Goal: Transaction & Acquisition: Book appointment/travel/reservation

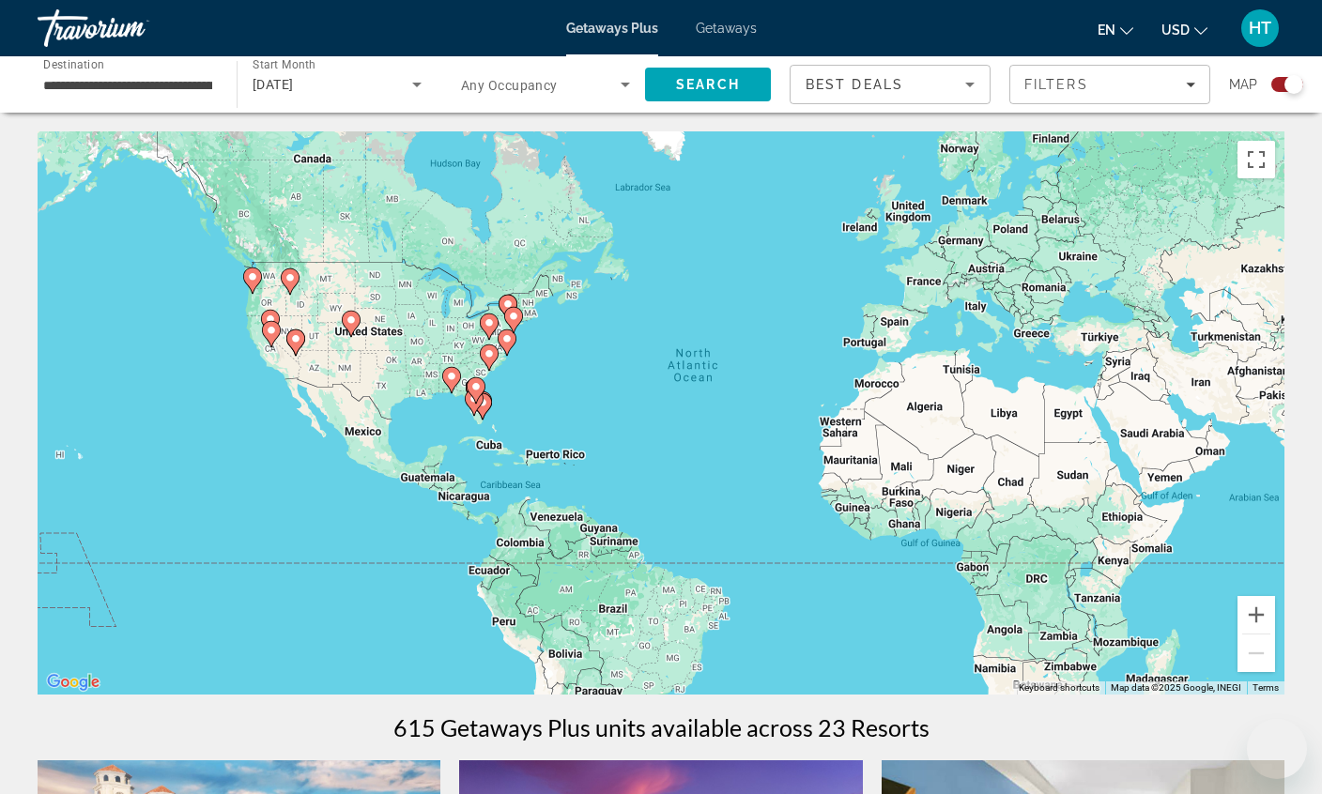
scroll to position [2000, 0]
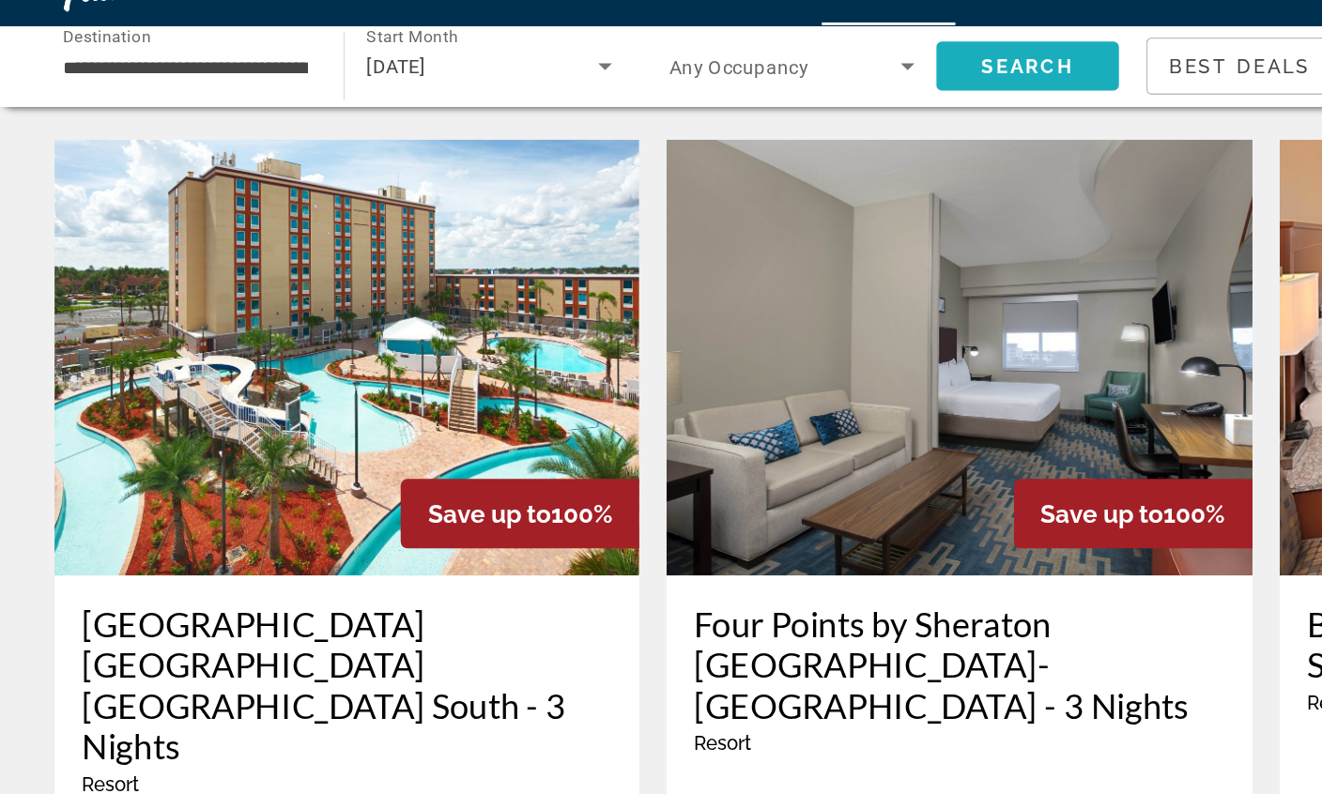
click at [703, 62] on span "Search" at bounding box center [708, 84] width 126 height 45
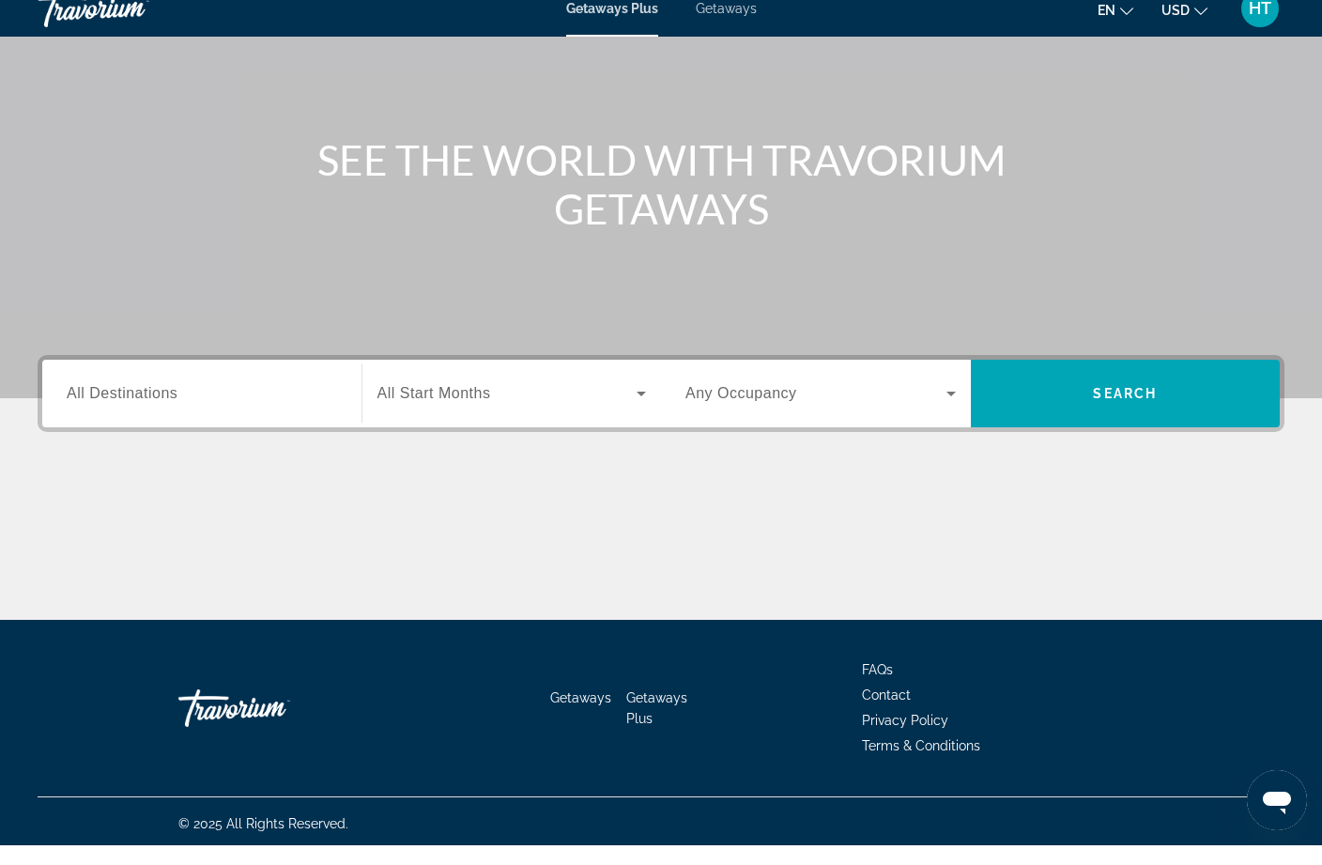
scroll to position [146, 0]
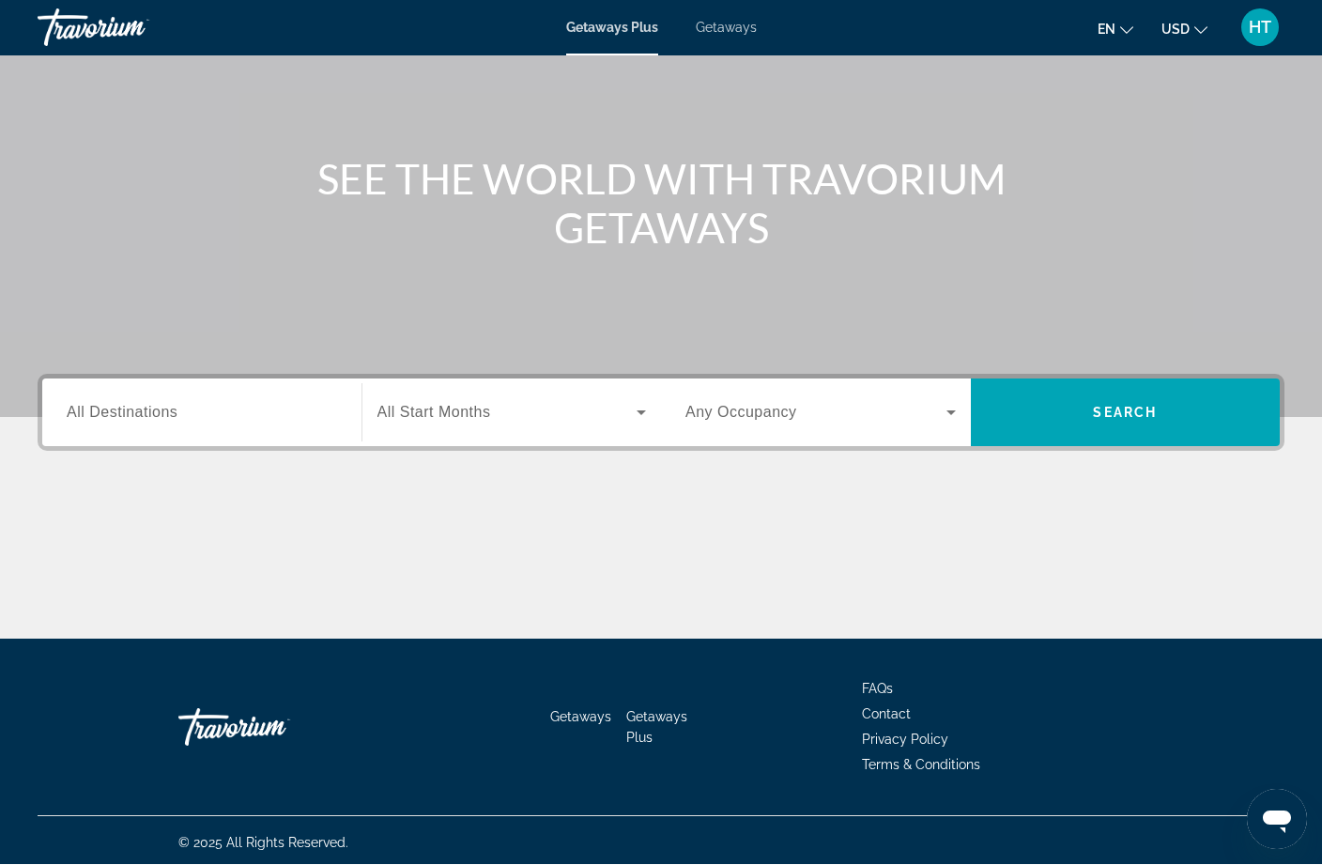
click at [269, 416] on input "Destination All Destinations" at bounding box center [202, 414] width 270 height 23
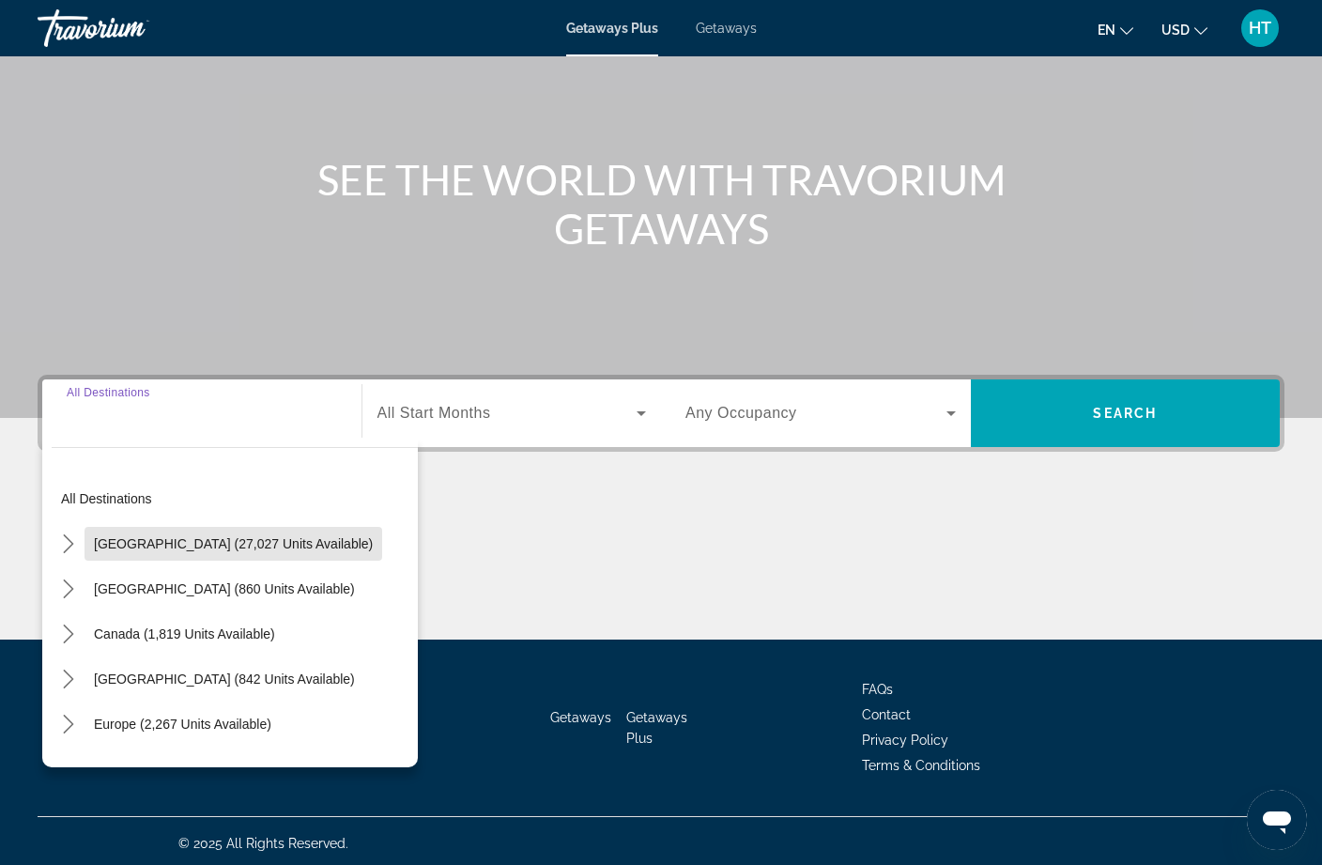
click at [276, 550] on span "United States (27,027 units available)" at bounding box center [233, 543] width 279 height 15
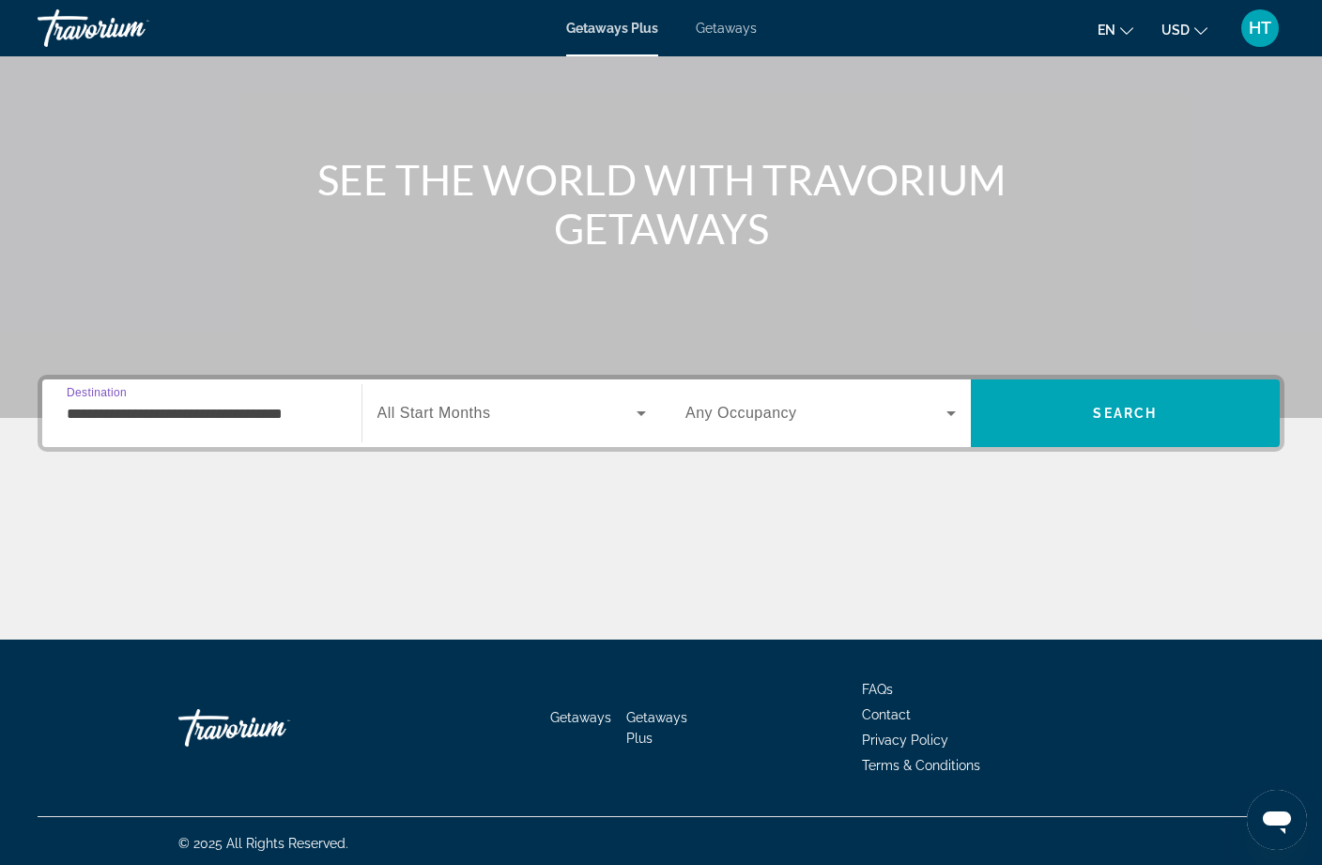
click at [309, 422] on input "**********" at bounding box center [202, 414] width 270 height 23
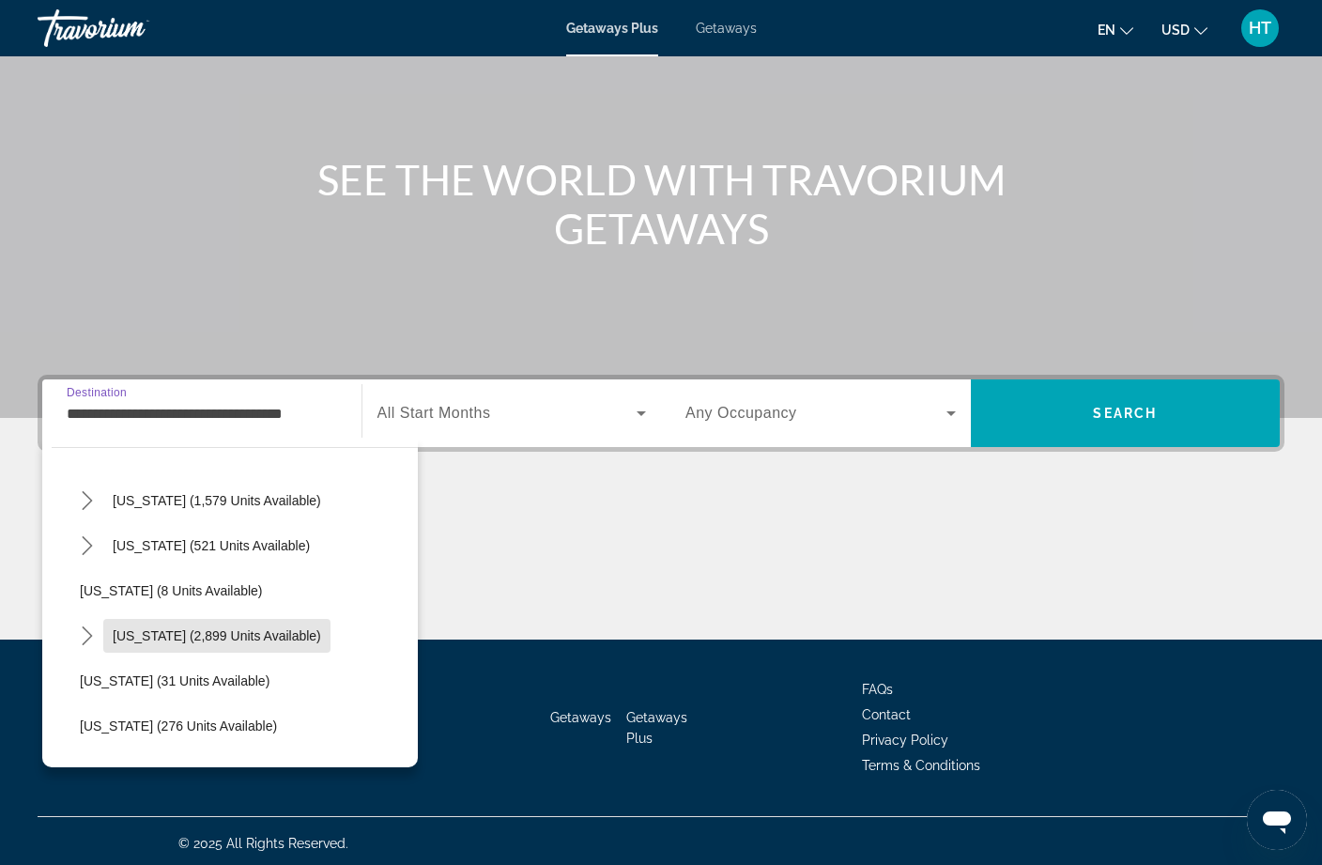
scroll to position [194, 0]
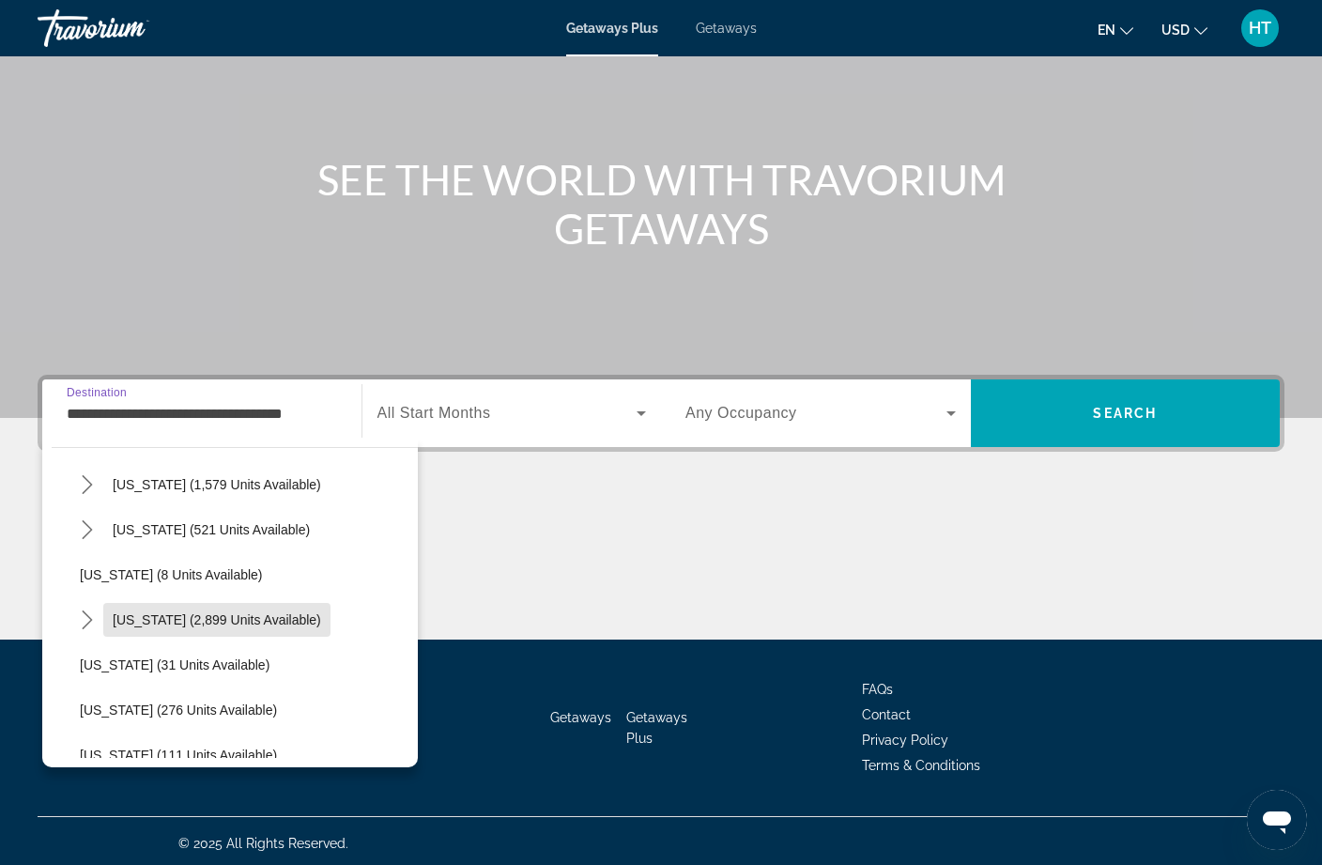
click at [272, 626] on span "Florida (2,899 units available)" at bounding box center [217, 619] width 208 height 15
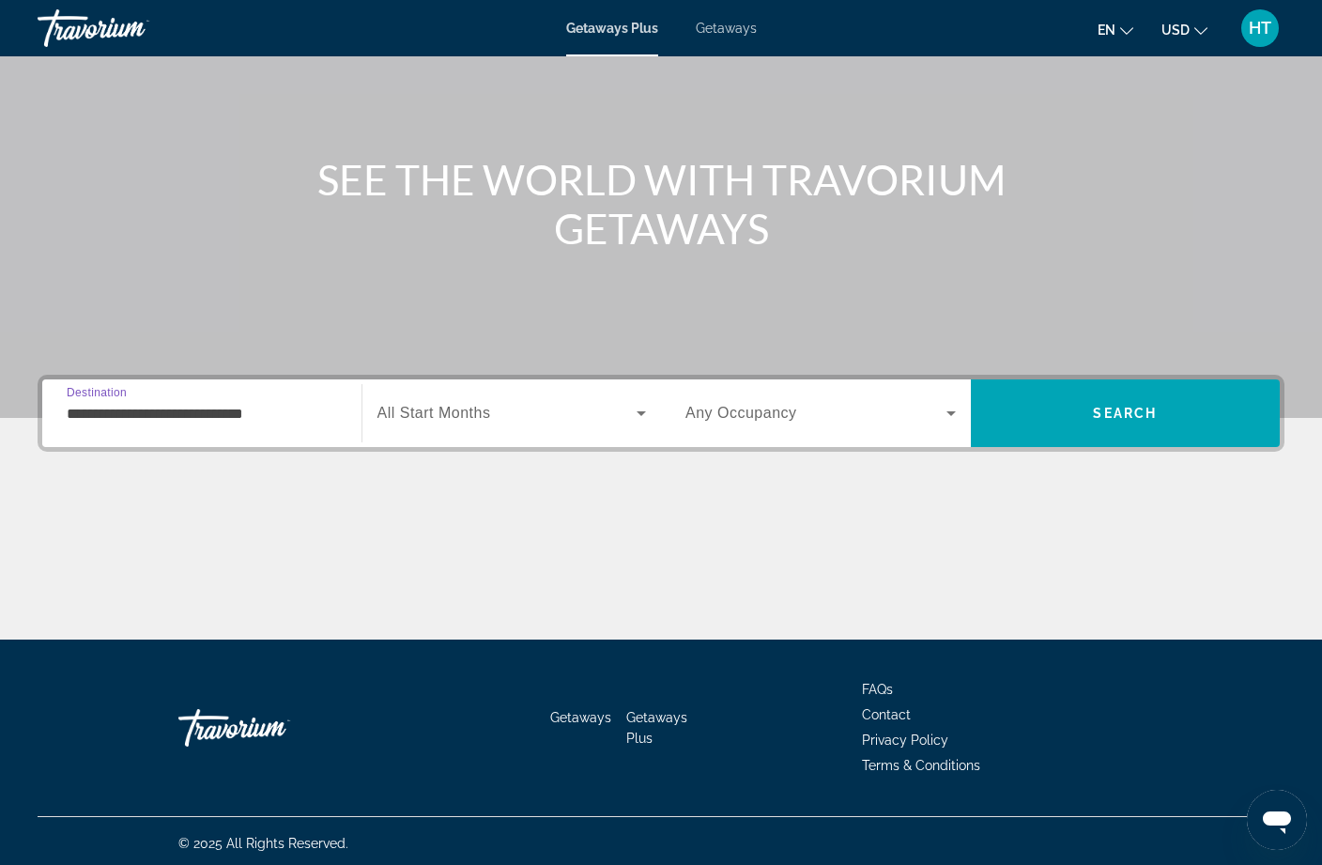
click at [312, 423] on input "**********" at bounding box center [202, 414] width 270 height 23
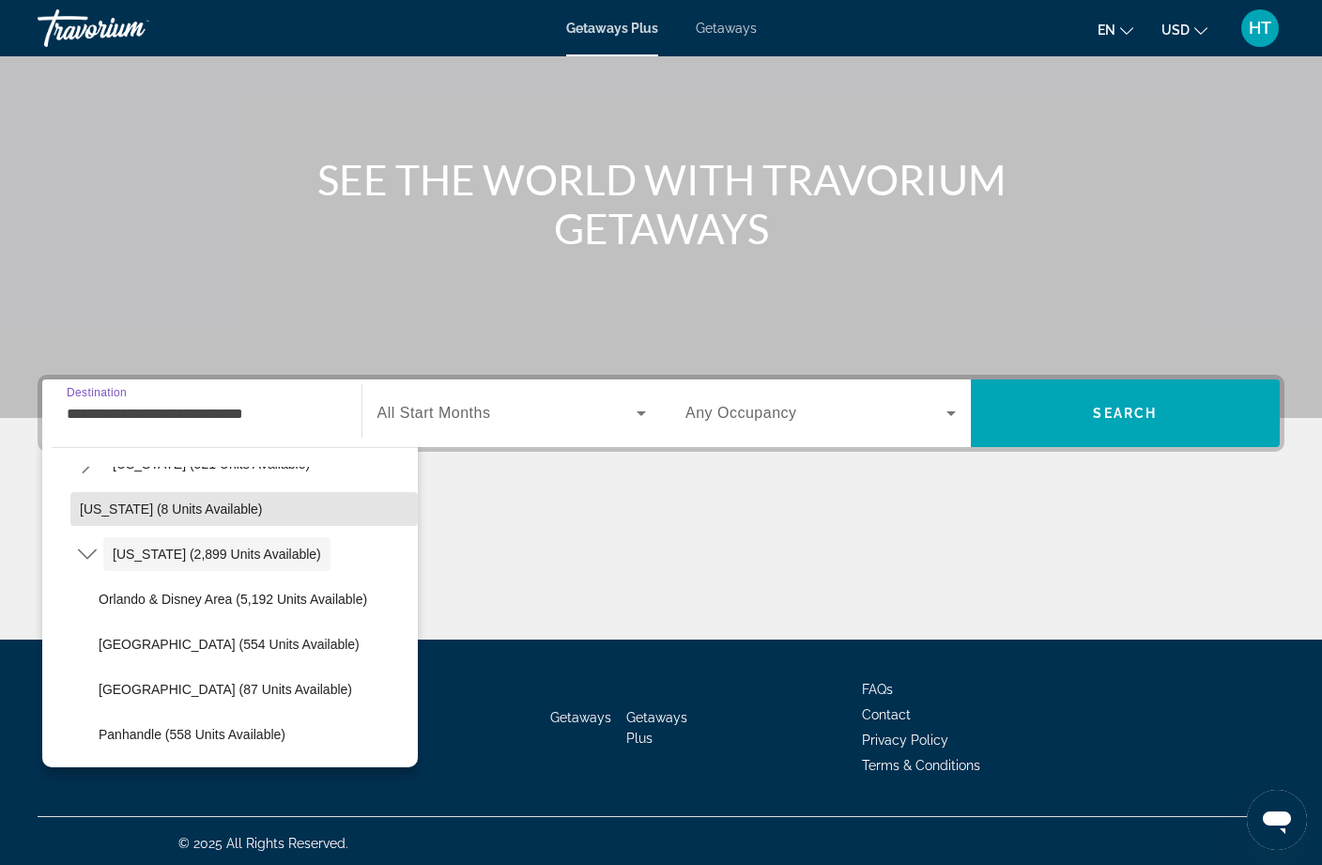
scroll to position [304, 0]
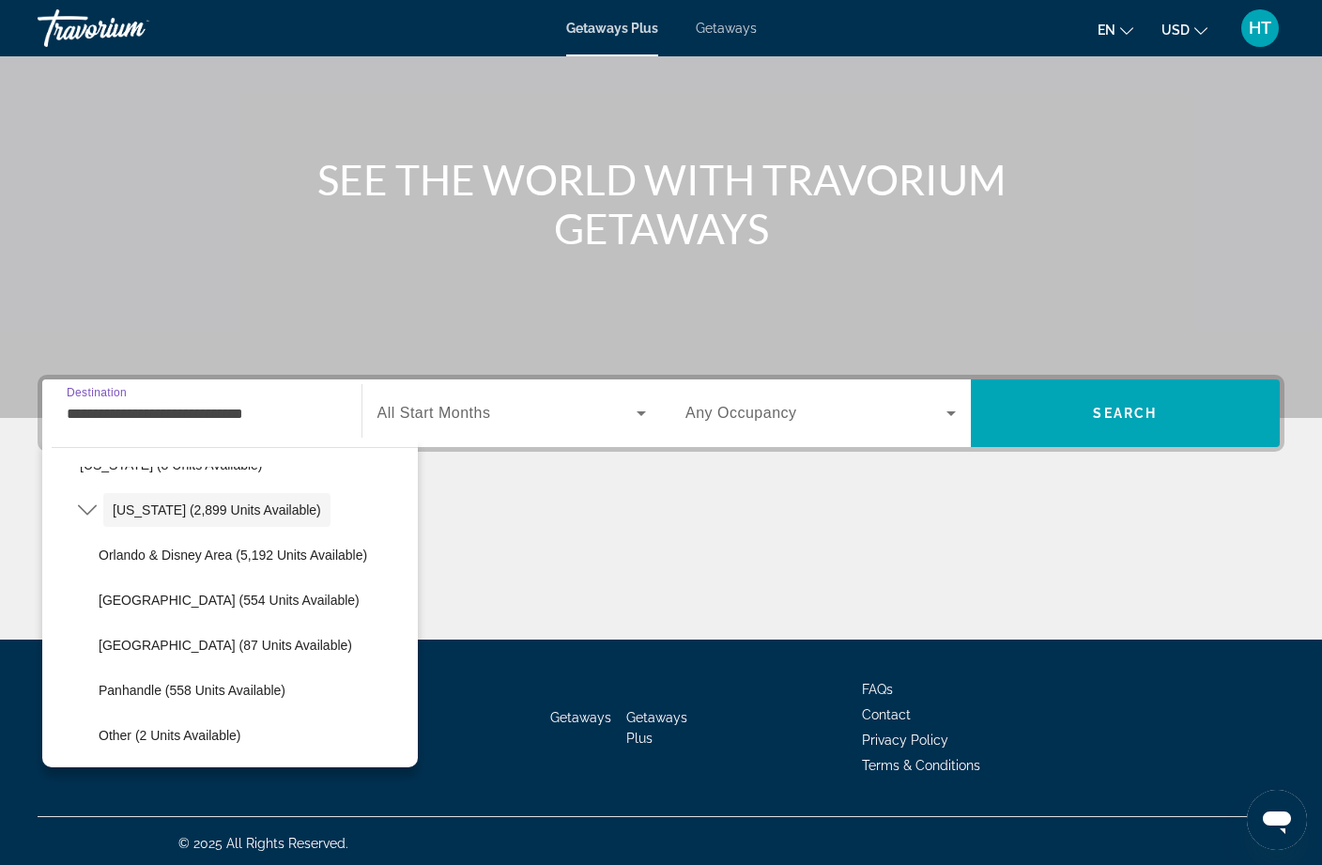
click at [318, 566] on span "Select destination: Orlando & Disney Area (5,192 units available)" at bounding box center [253, 554] width 329 height 45
type input "**********"
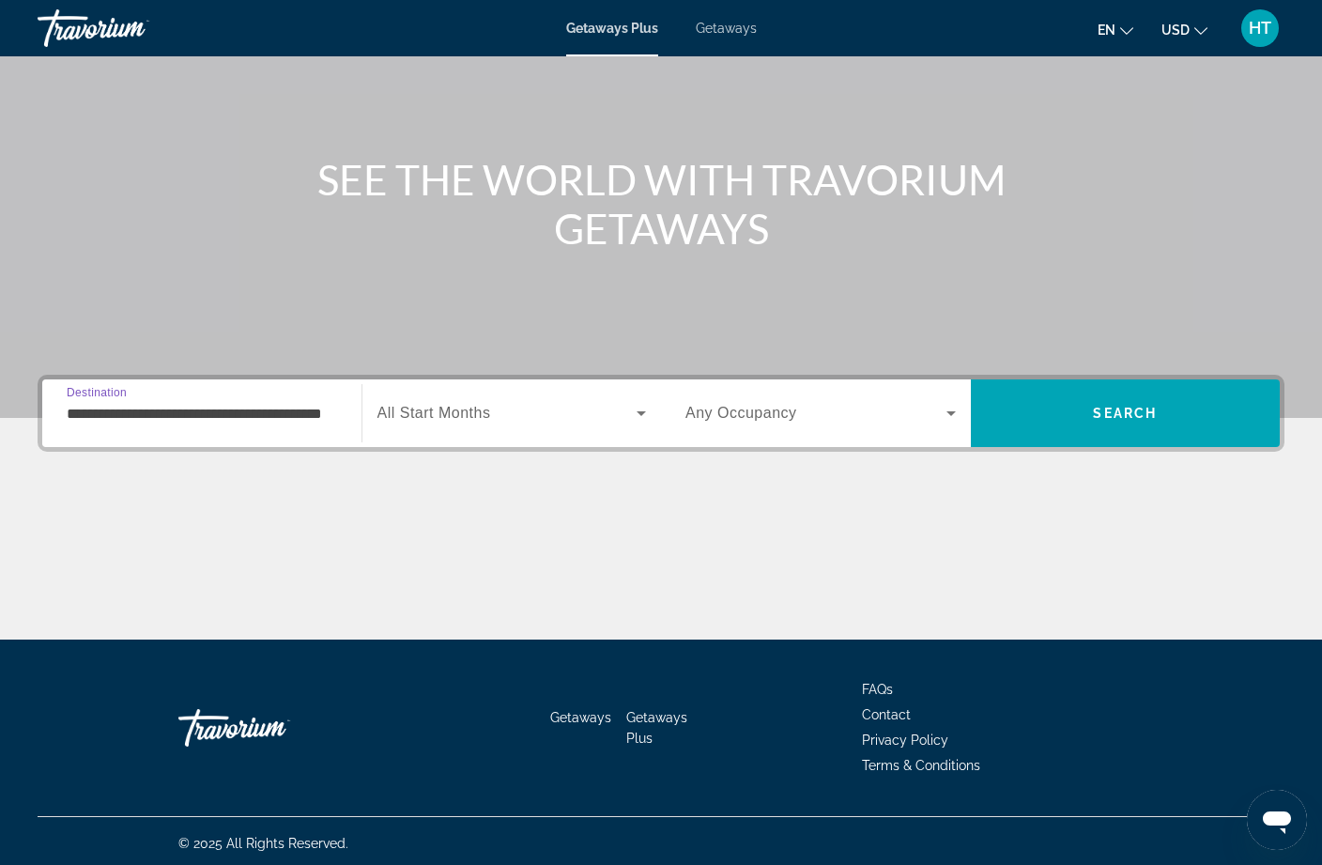
click at [602, 423] on span "Search widget" at bounding box center [507, 413] width 260 height 23
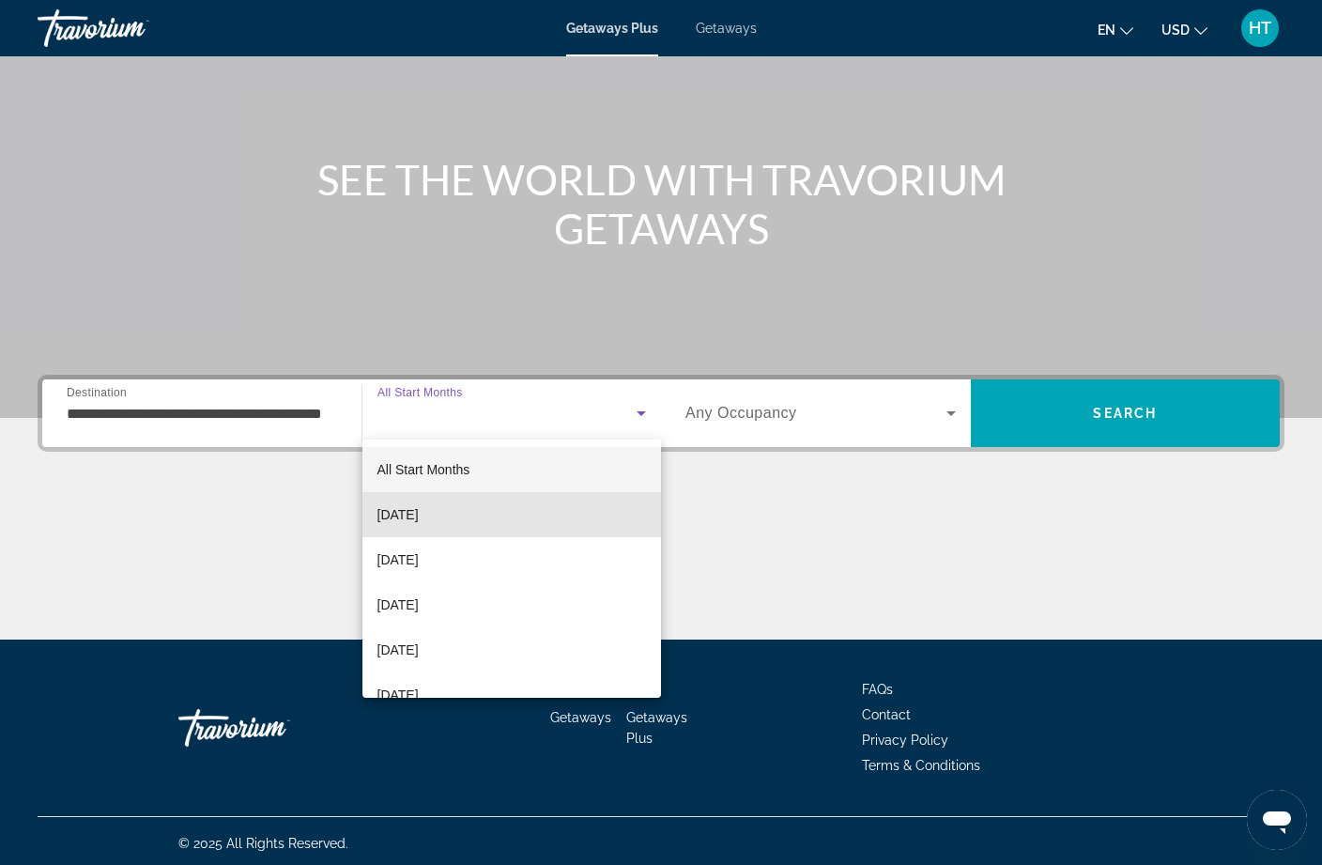
click at [454, 529] on mat-option "October 2025" at bounding box center [512, 514] width 300 height 45
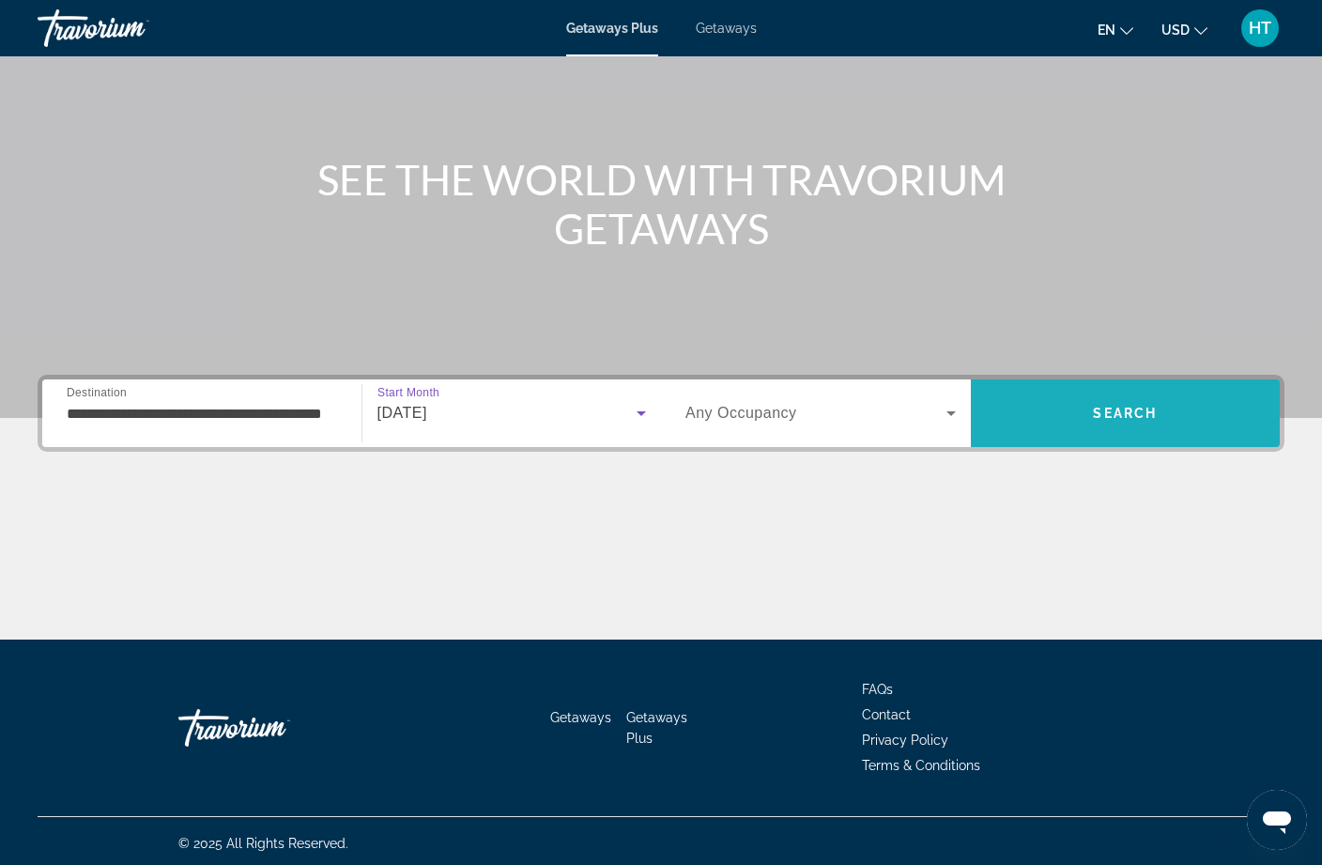
click at [1085, 427] on span "Search" at bounding box center [1126, 413] width 310 height 45
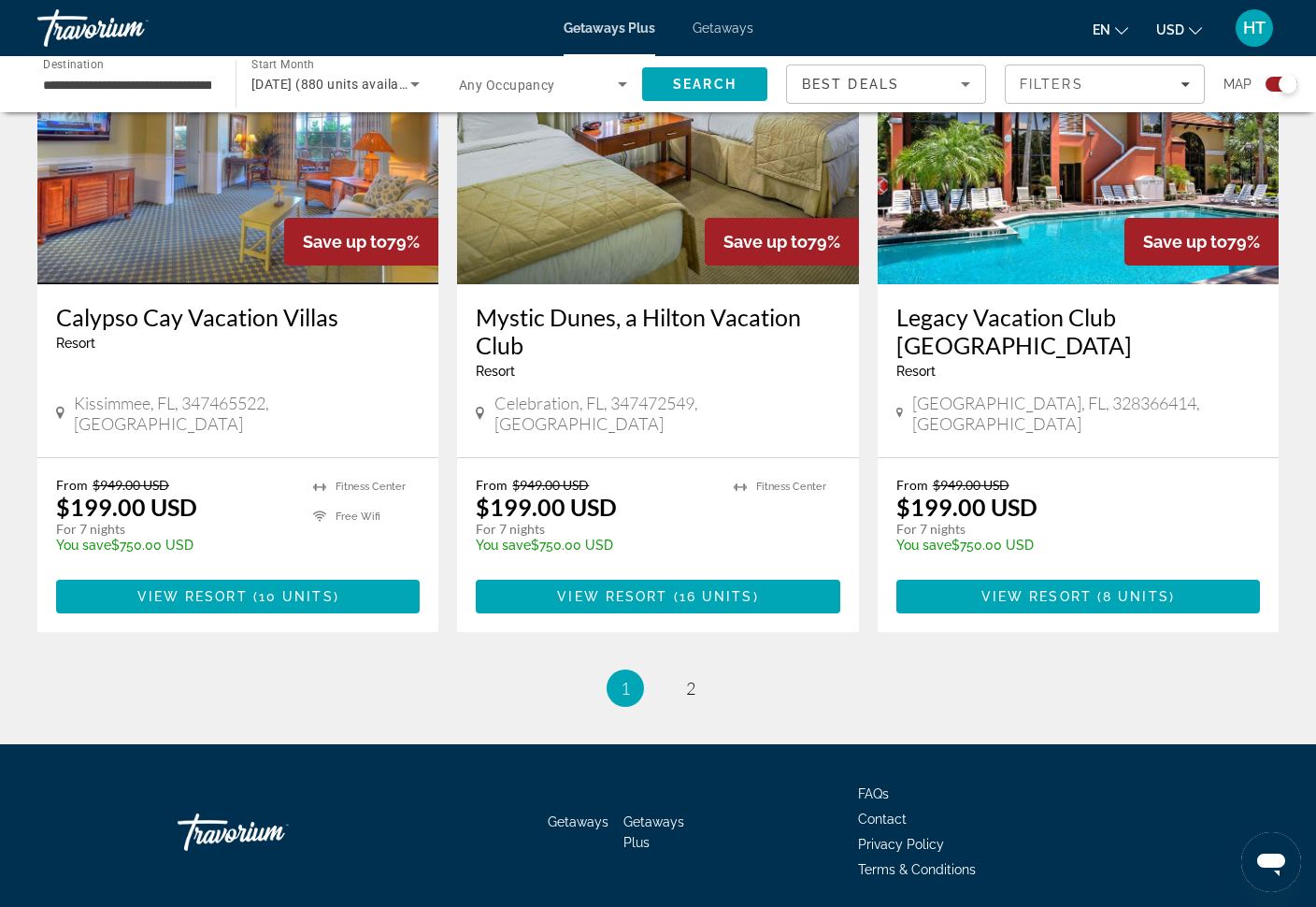
scroll to position [2811, 0]
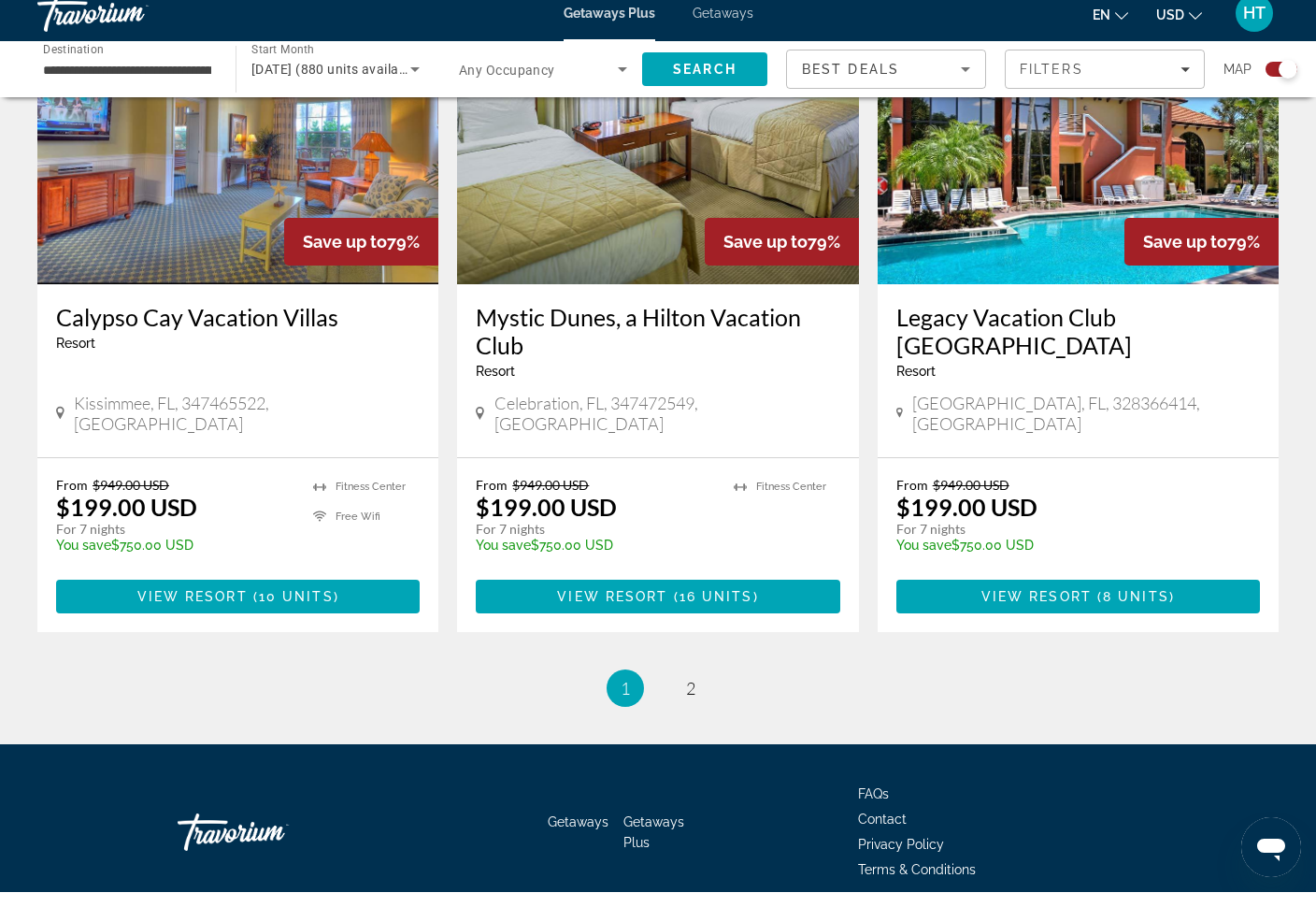
click at [694, 687] on link "page 2" at bounding box center [691, 703] width 33 height 33
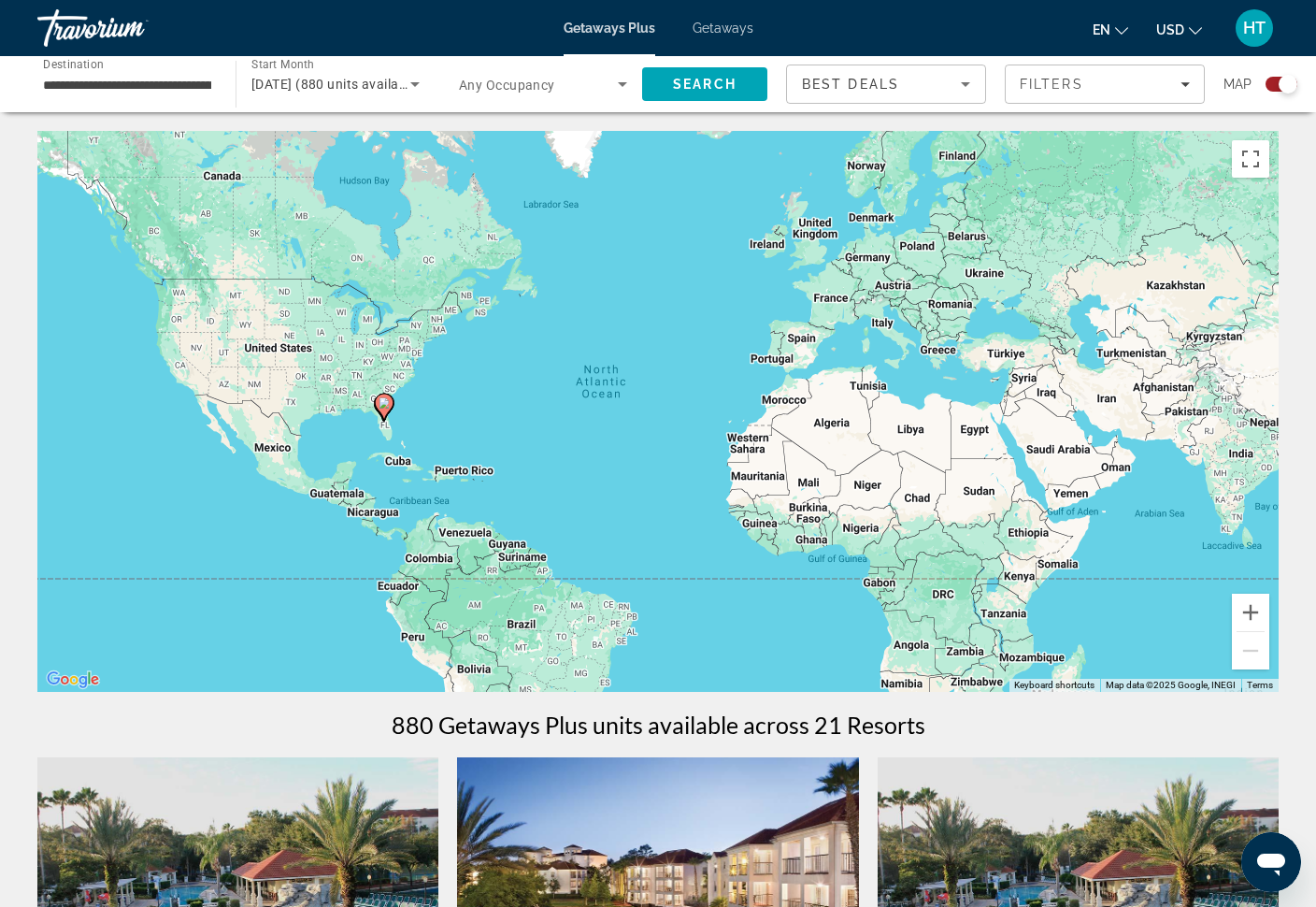
click at [1068, 87] on span "Filters" at bounding box center [1051, 84] width 64 height 15
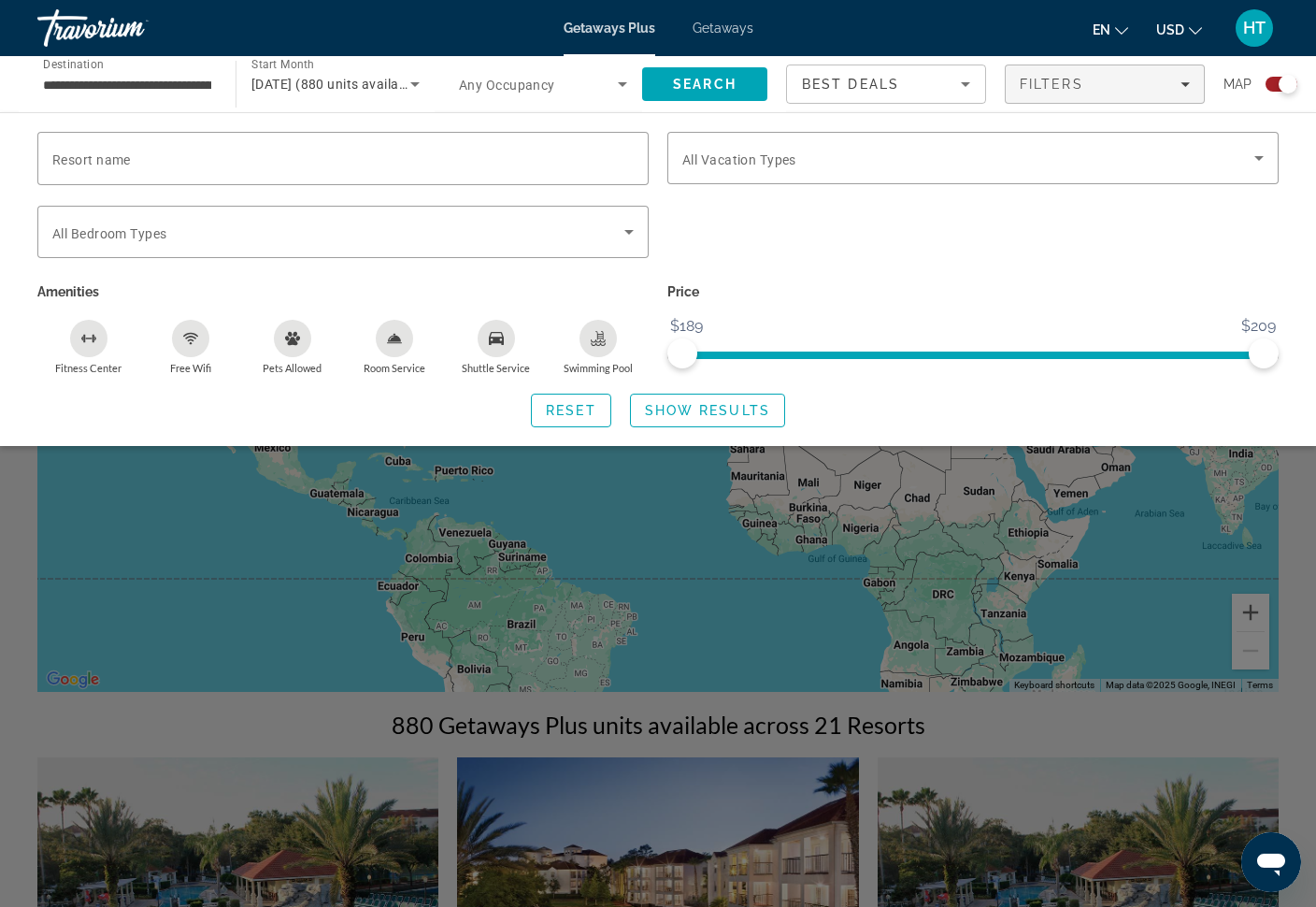
click at [841, 167] on span "Search widget" at bounding box center [968, 157] width 572 height 23
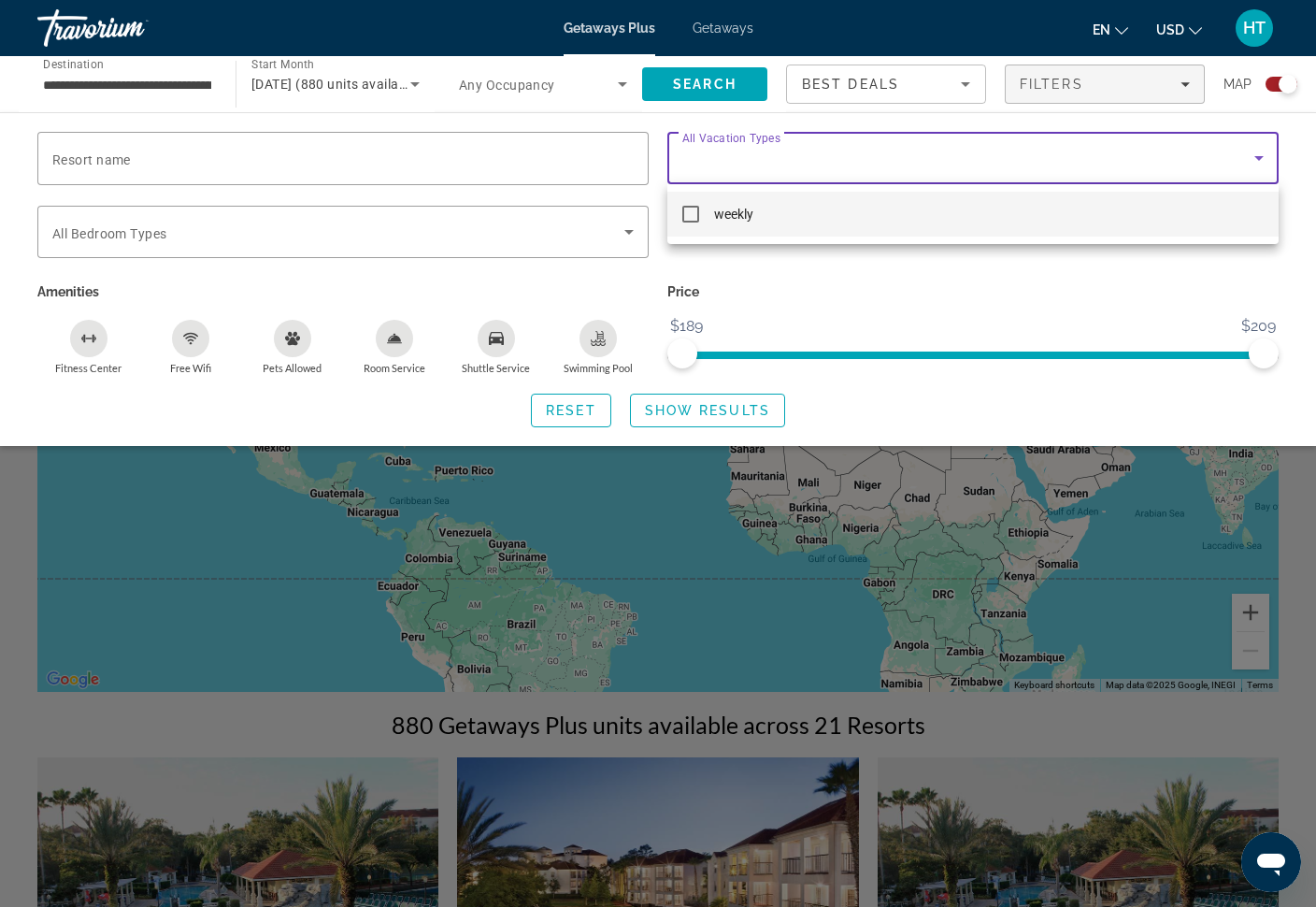
click at [986, 161] on div at bounding box center [658, 453] width 1316 height 907
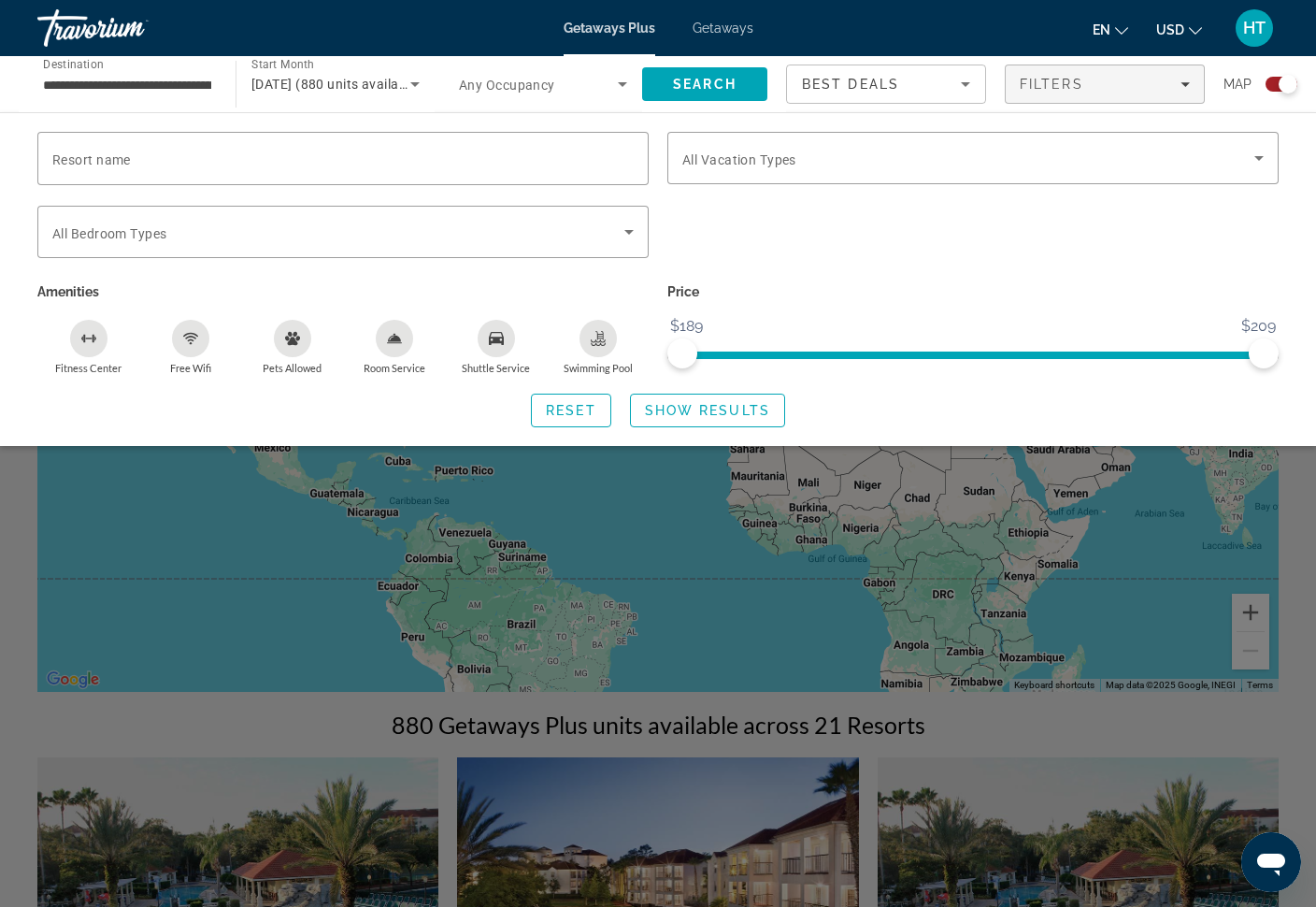
click at [999, 160] on span "Search widget" at bounding box center [968, 157] width 572 height 23
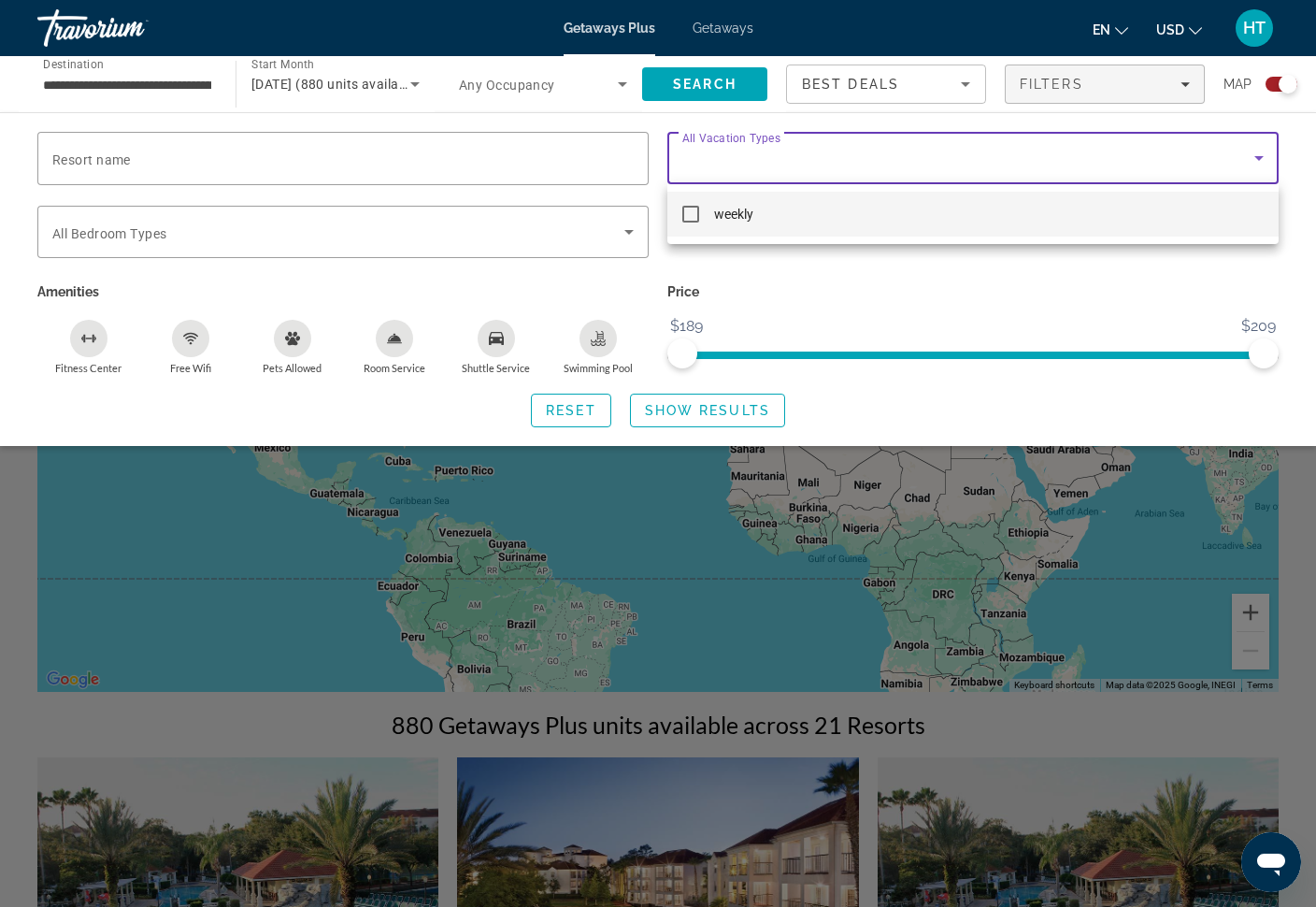
click at [1006, 162] on div at bounding box center [658, 453] width 1316 height 907
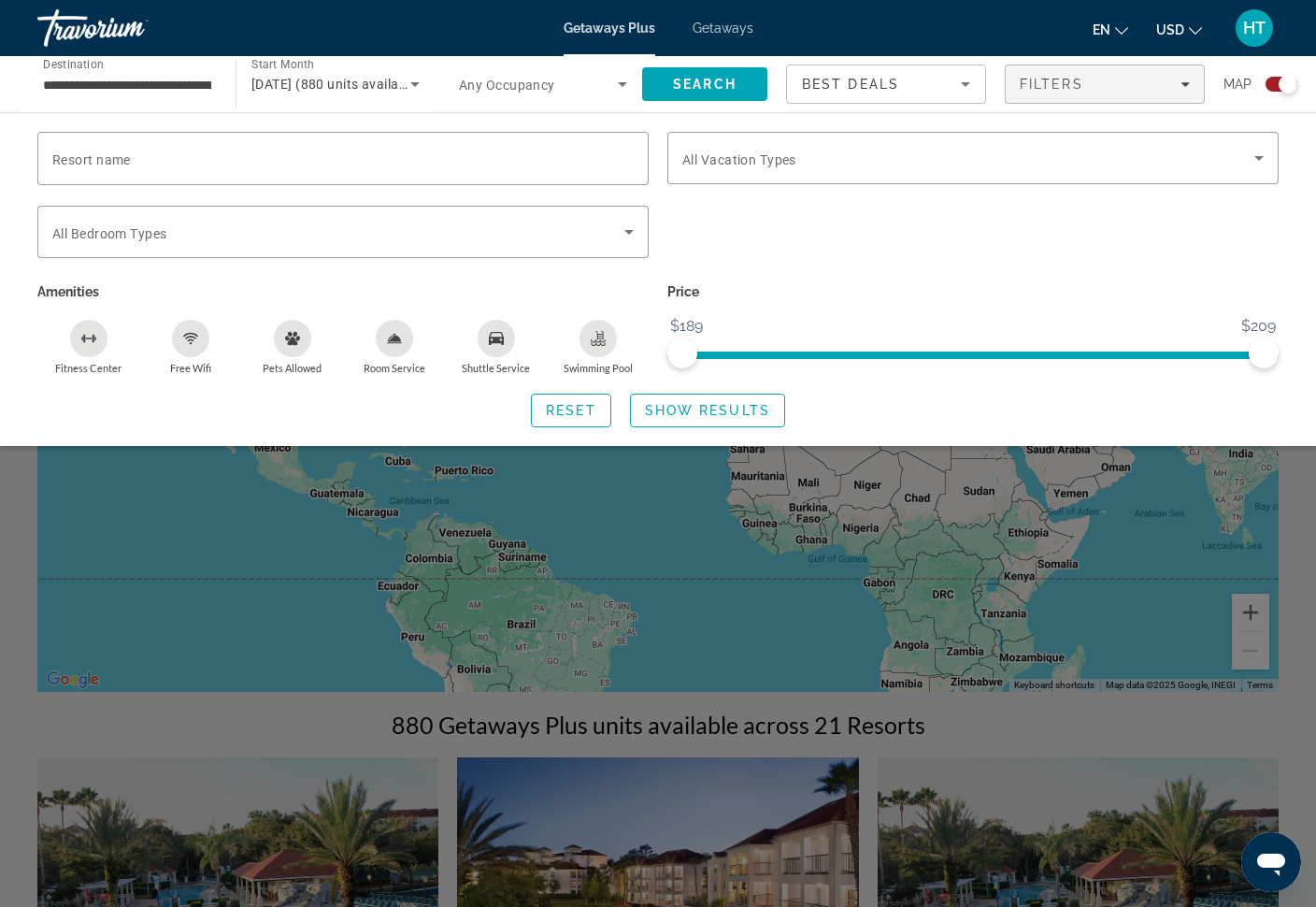
click at [804, 296] on p "Price" at bounding box center [973, 292] width 611 height 26
click at [182, 76] on input "**********" at bounding box center [126, 85] width 168 height 23
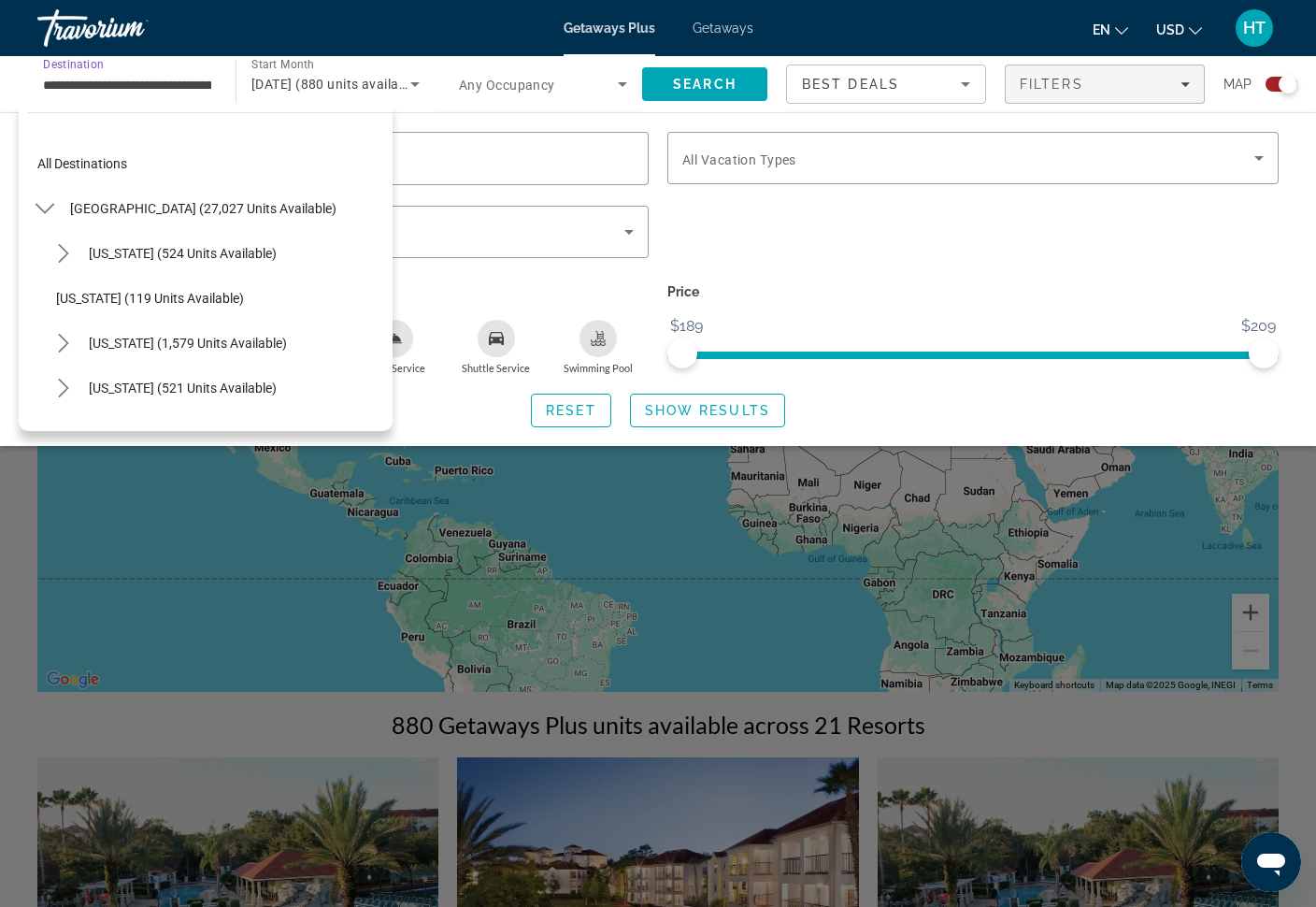
scroll to position [246, 0]
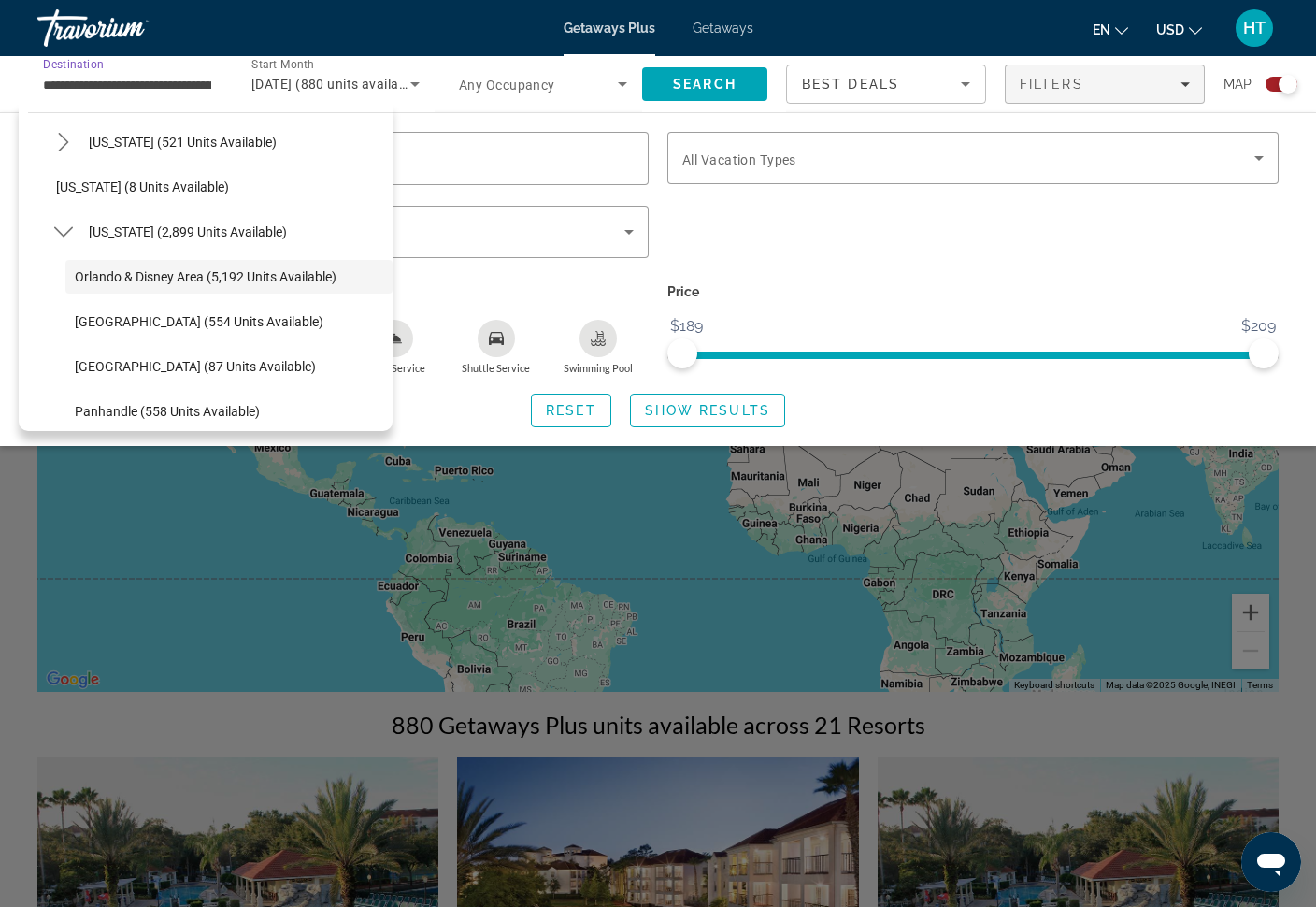
click at [222, 236] on span "Florida (2,899 units available)" at bounding box center [187, 231] width 198 height 15
type input "**********"
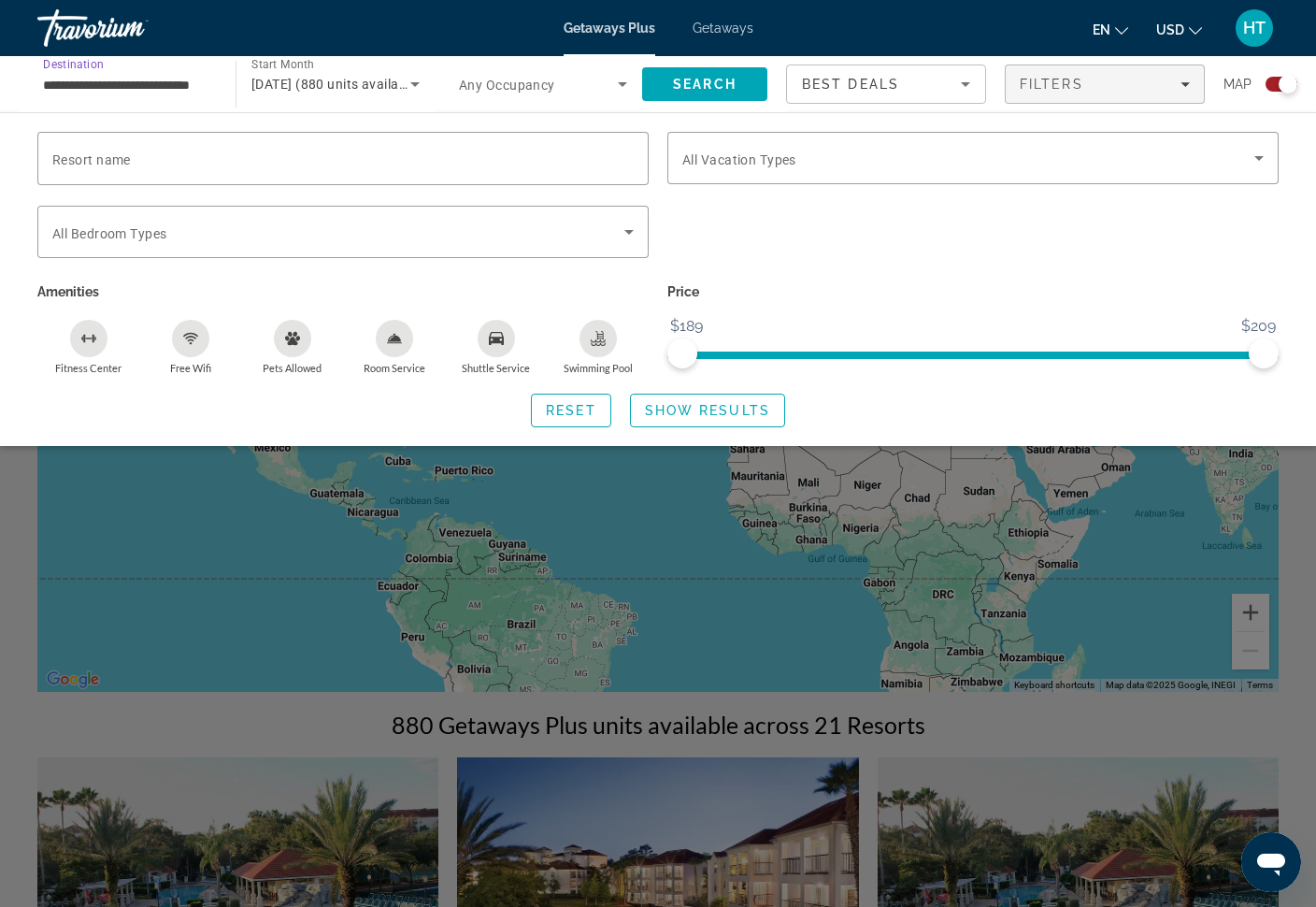
click at [941, 94] on div "Best Deals" at bounding box center [882, 84] width 159 height 23
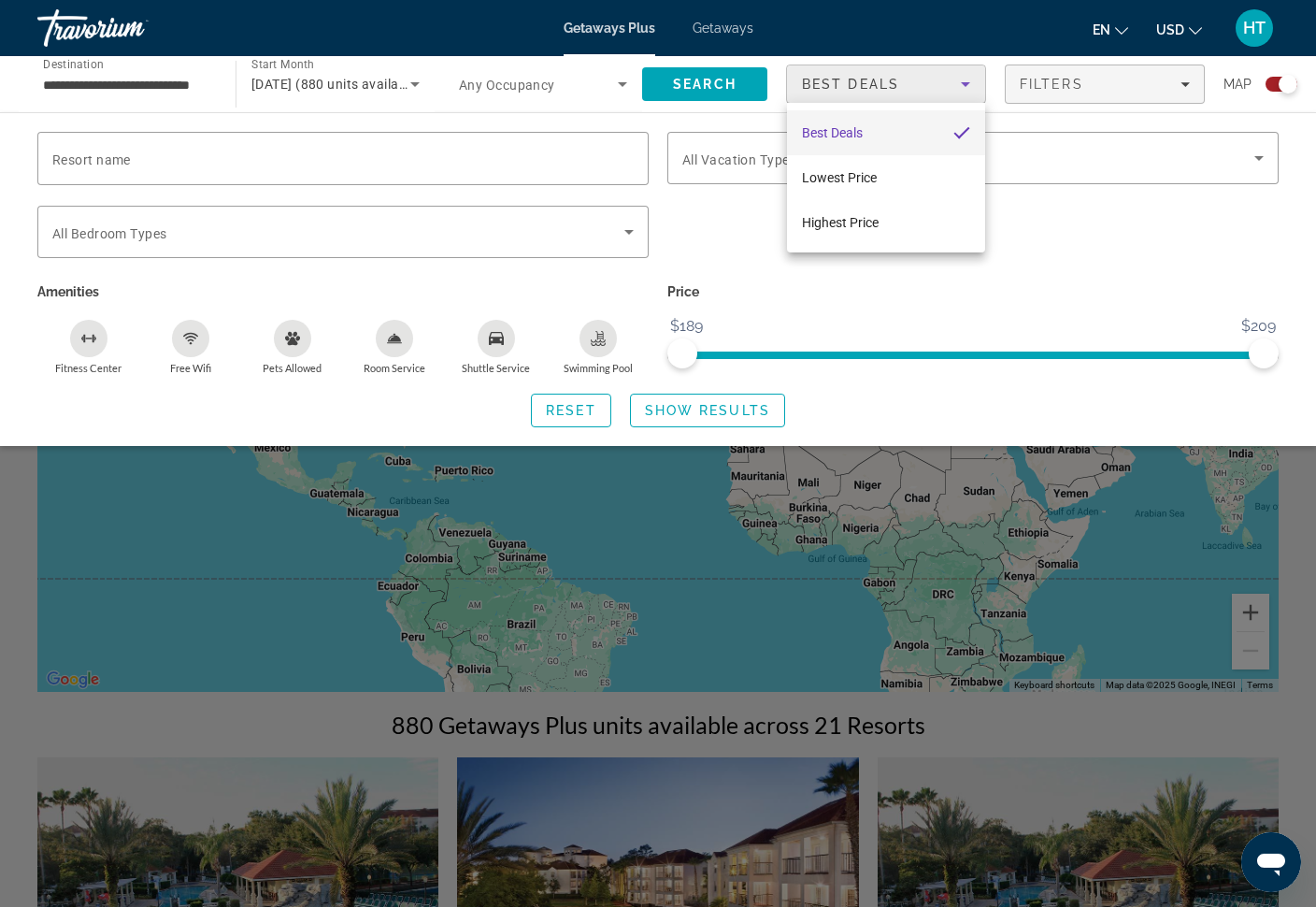
click at [957, 92] on div at bounding box center [658, 453] width 1316 height 907
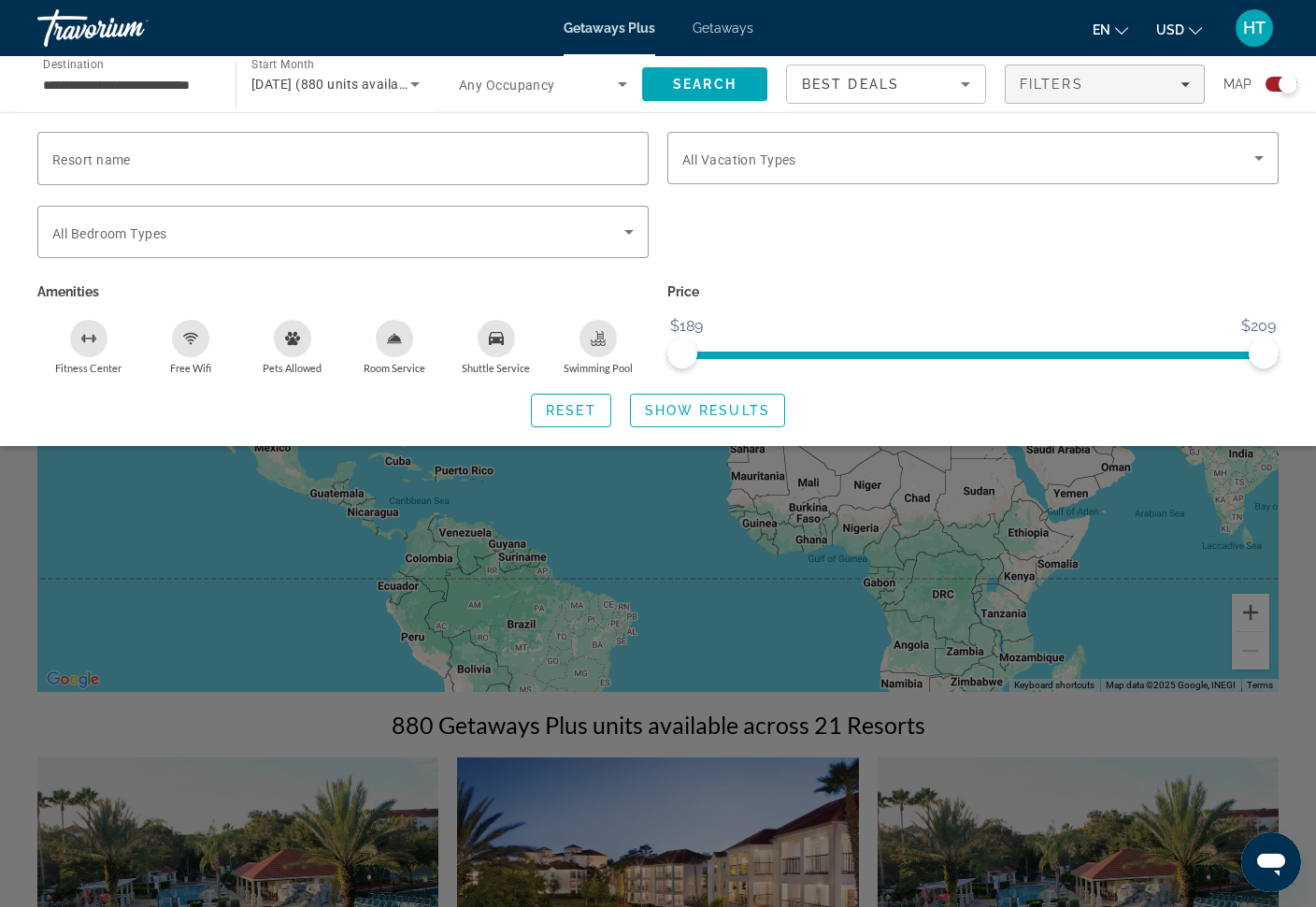
click at [1124, 87] on div "Filters" at bounding box center [1104, 84] width 170 height 15
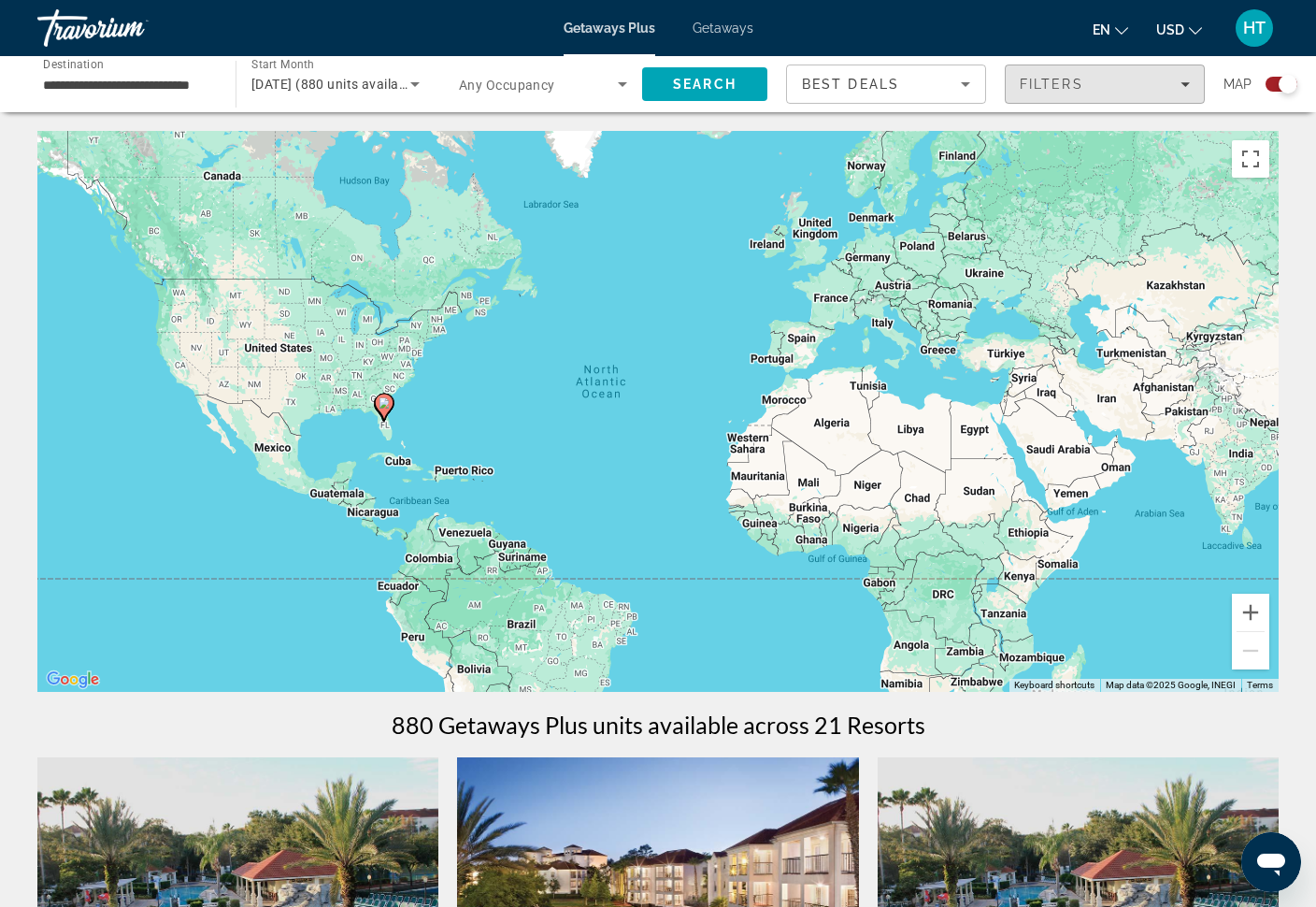
click at [1121, 97] on span "Filters" at bounding box center [1104, 84] width 198 height 45
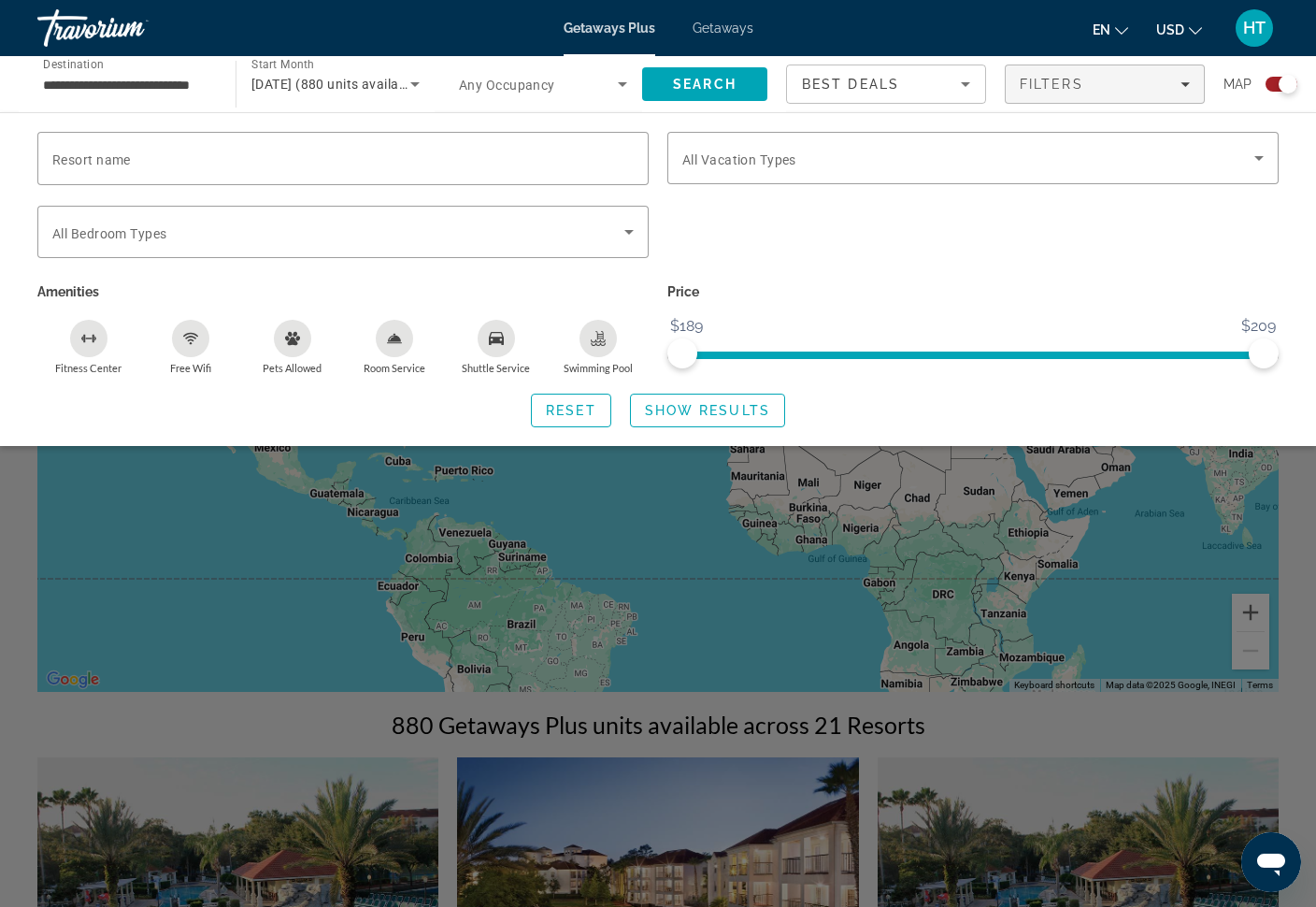
click at [930, 167] on span "Search widget" at bounding box center [968, 157] width 572 height 23
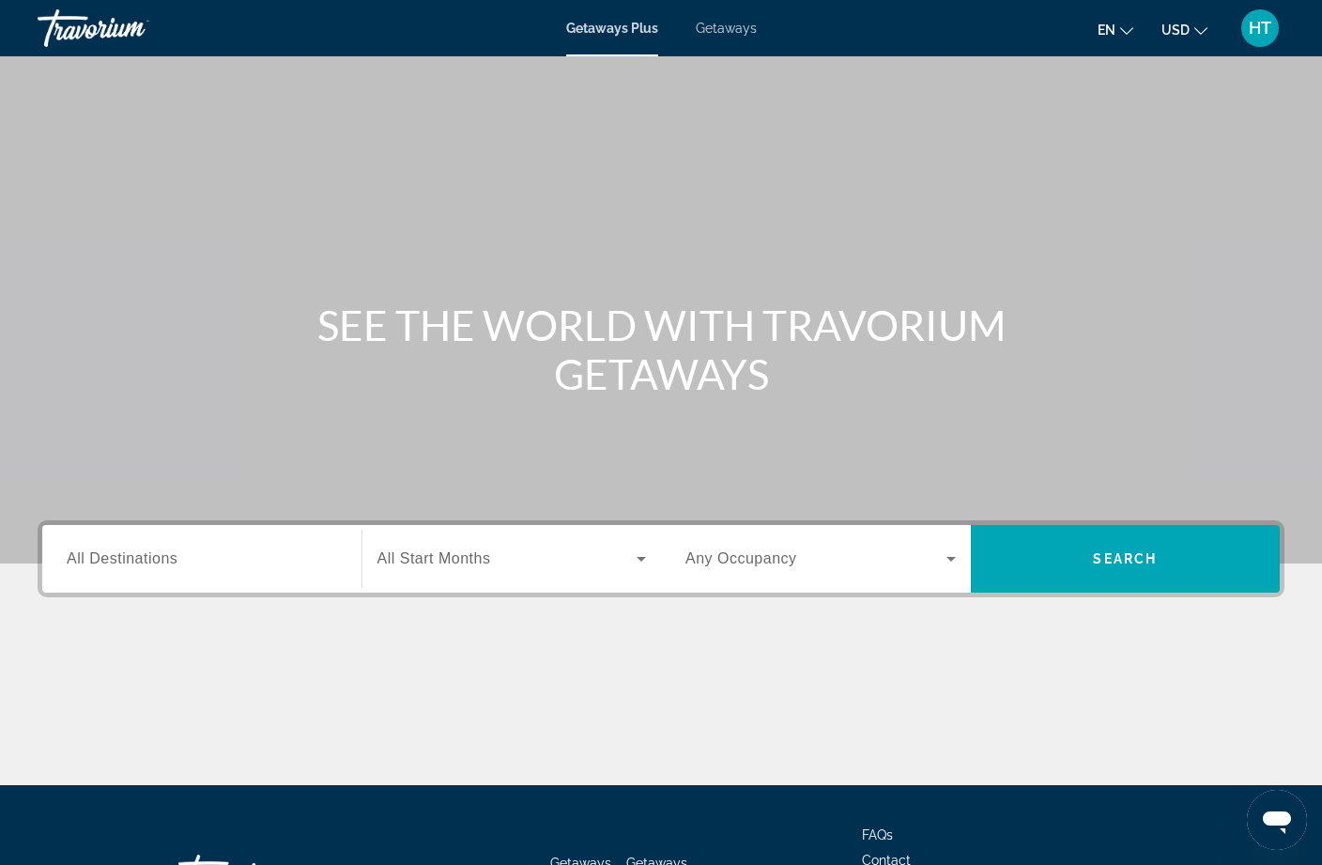
click at [730, 15] on div "Getaways Plus Getaways en English Español Français Italiano Português русский U…" at bounding box center [661, 28] width 1322 height 49
click at [731, 36] on span "Getaways" at bounding box center [726, 28] width 61 height 15
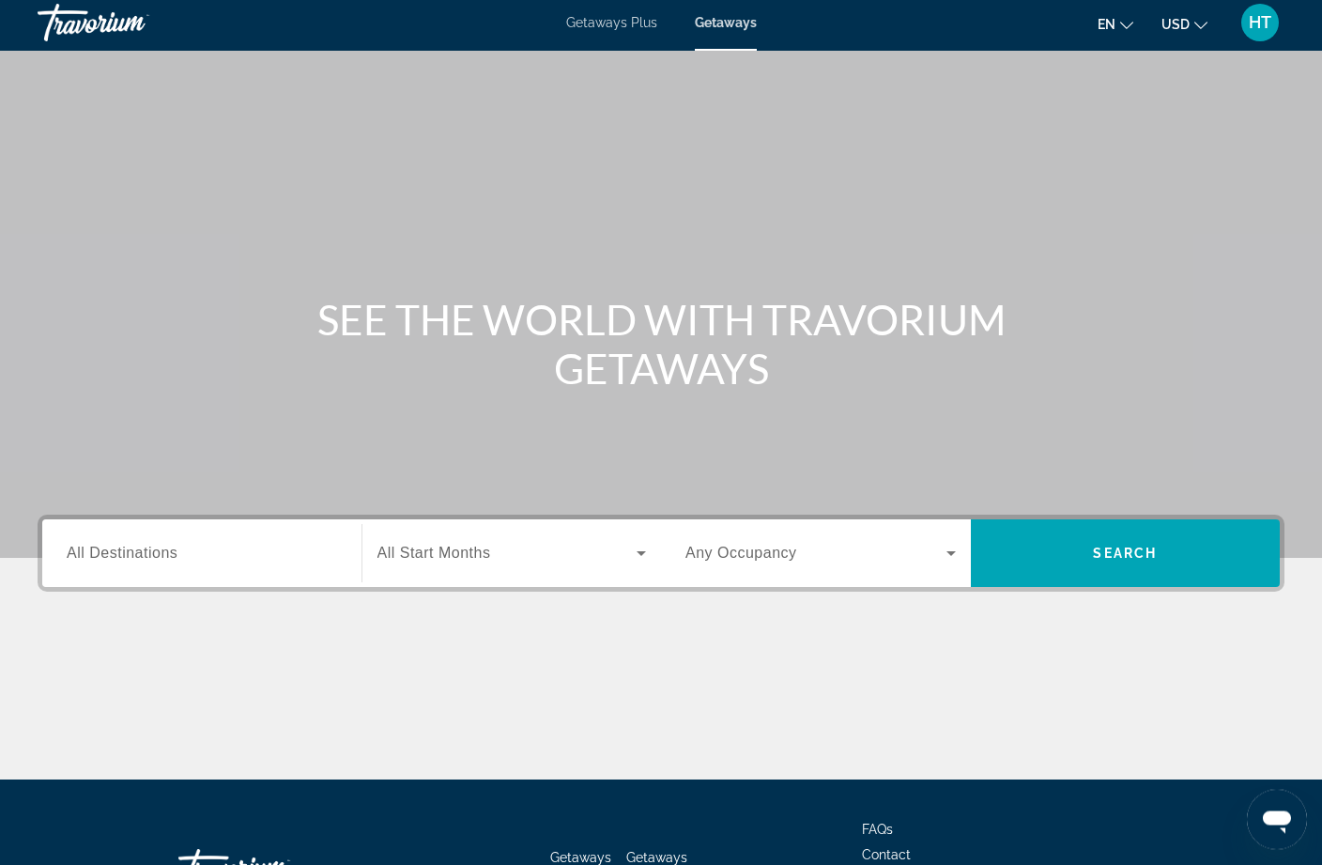
scroll to position [32, 0]
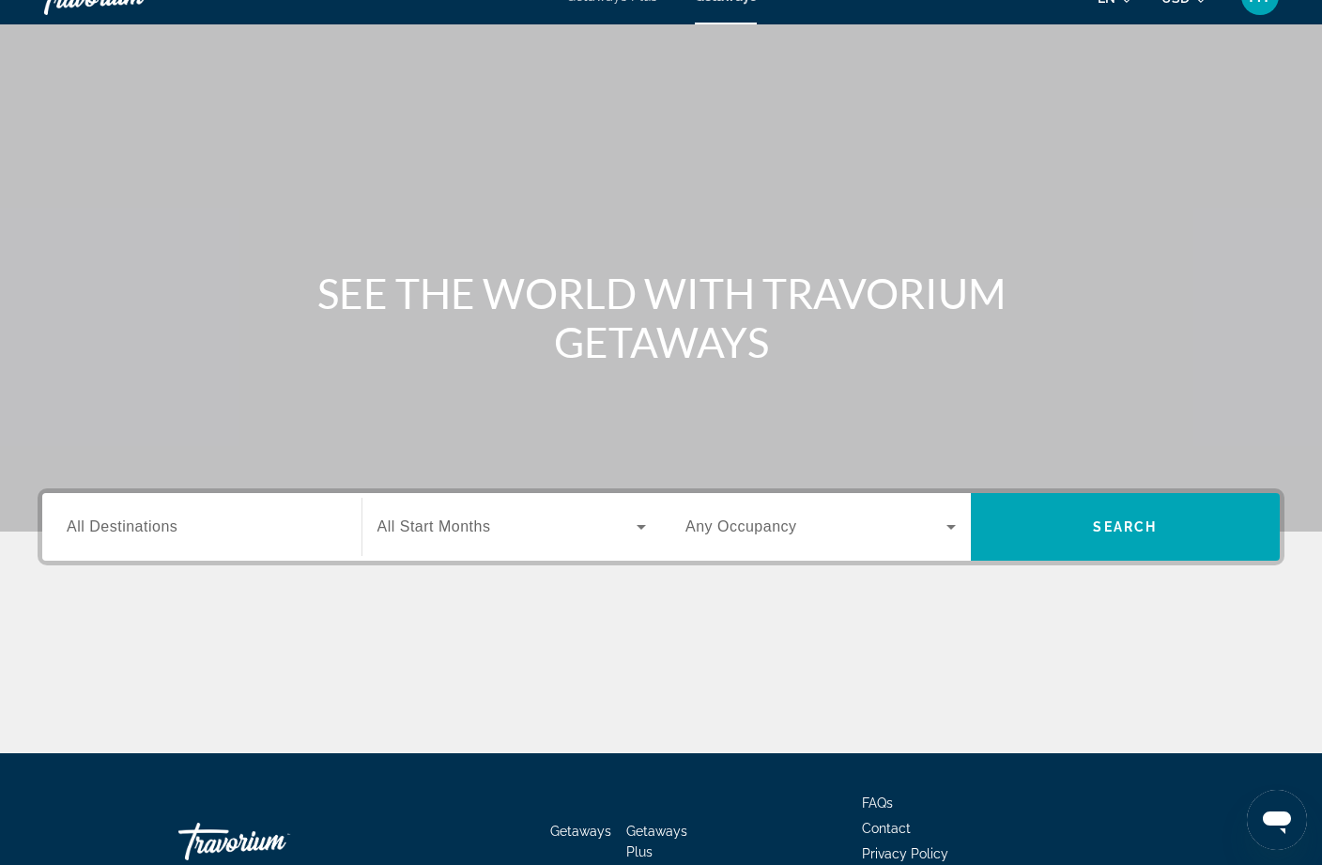
click at [285, 549] on div "Search widget" at bounding box center [202, 528] width 270 height 54
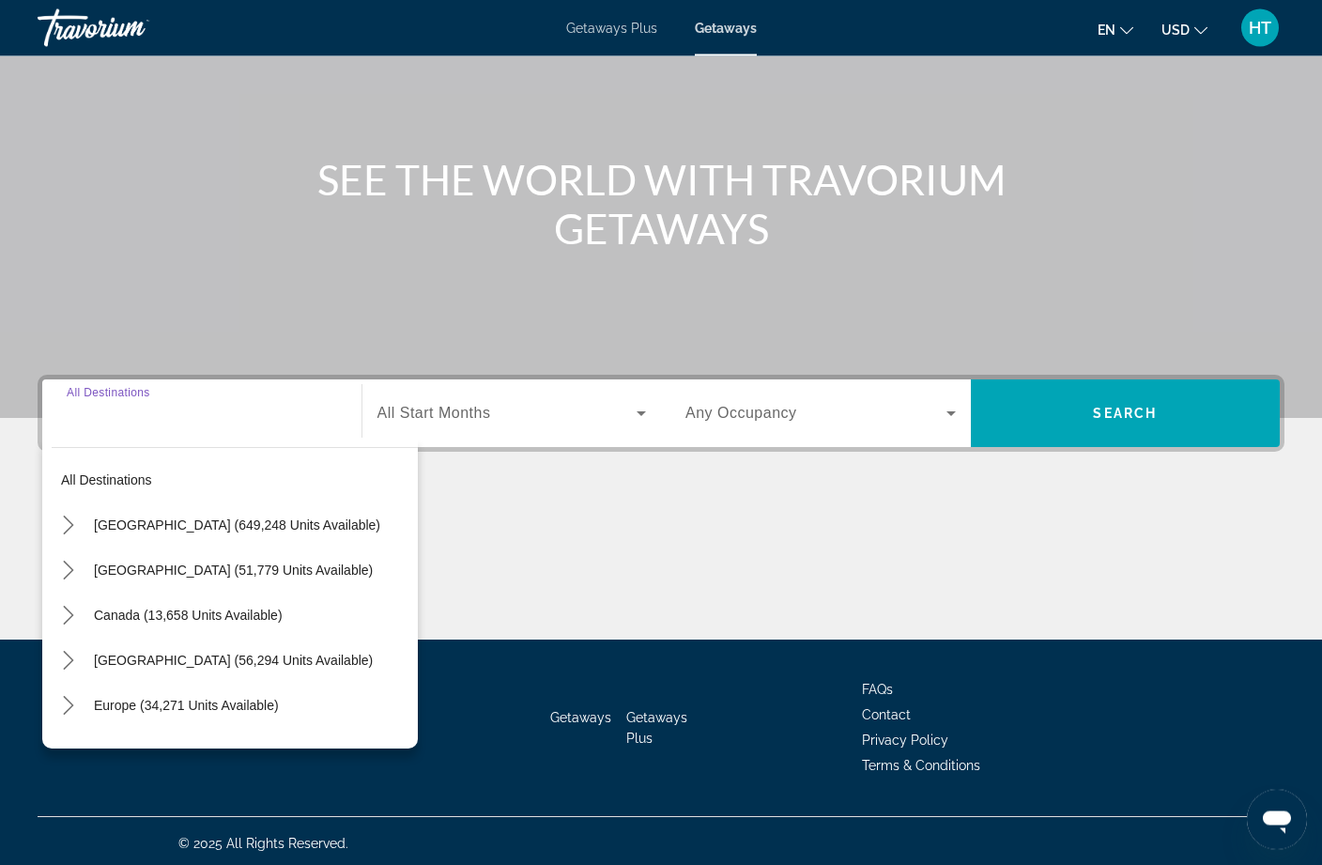
click at [275, 543] on span "Select destination: United States (649,248 units available)" at bounding box center [251, 525] width 333 height 45
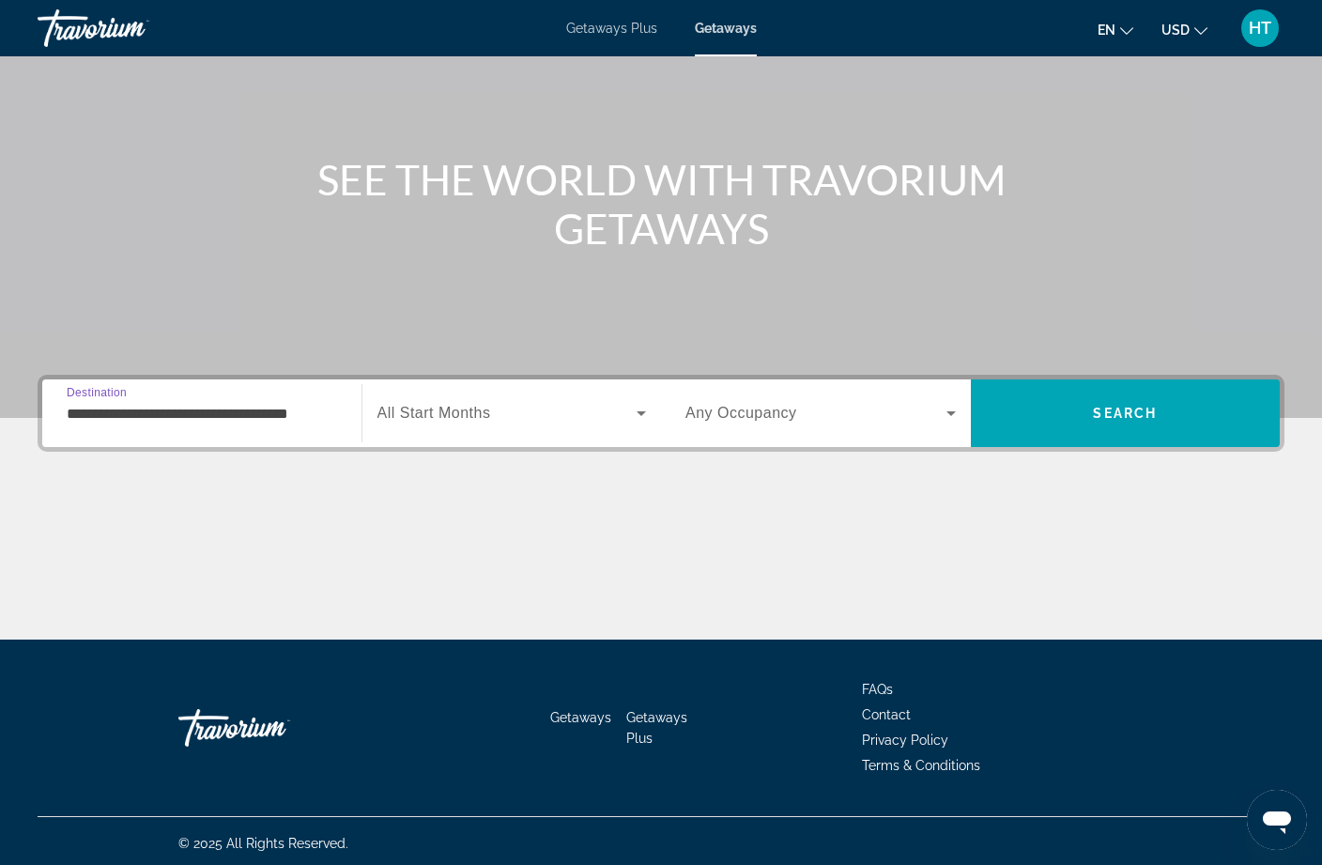
click at [334, 424] on input "**********" at bounding box center [202, 414] width 270 height 23
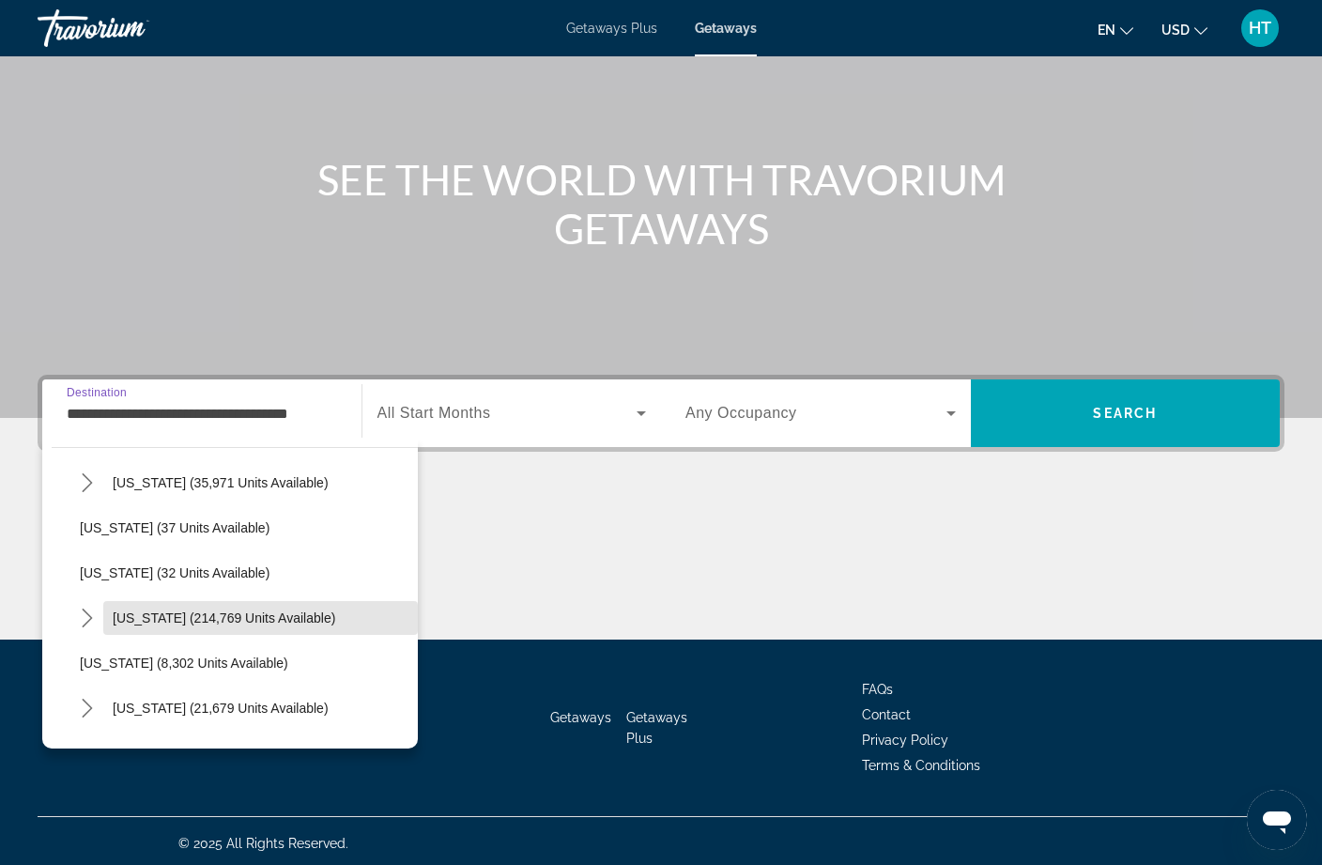
scroll to position [246, 0]
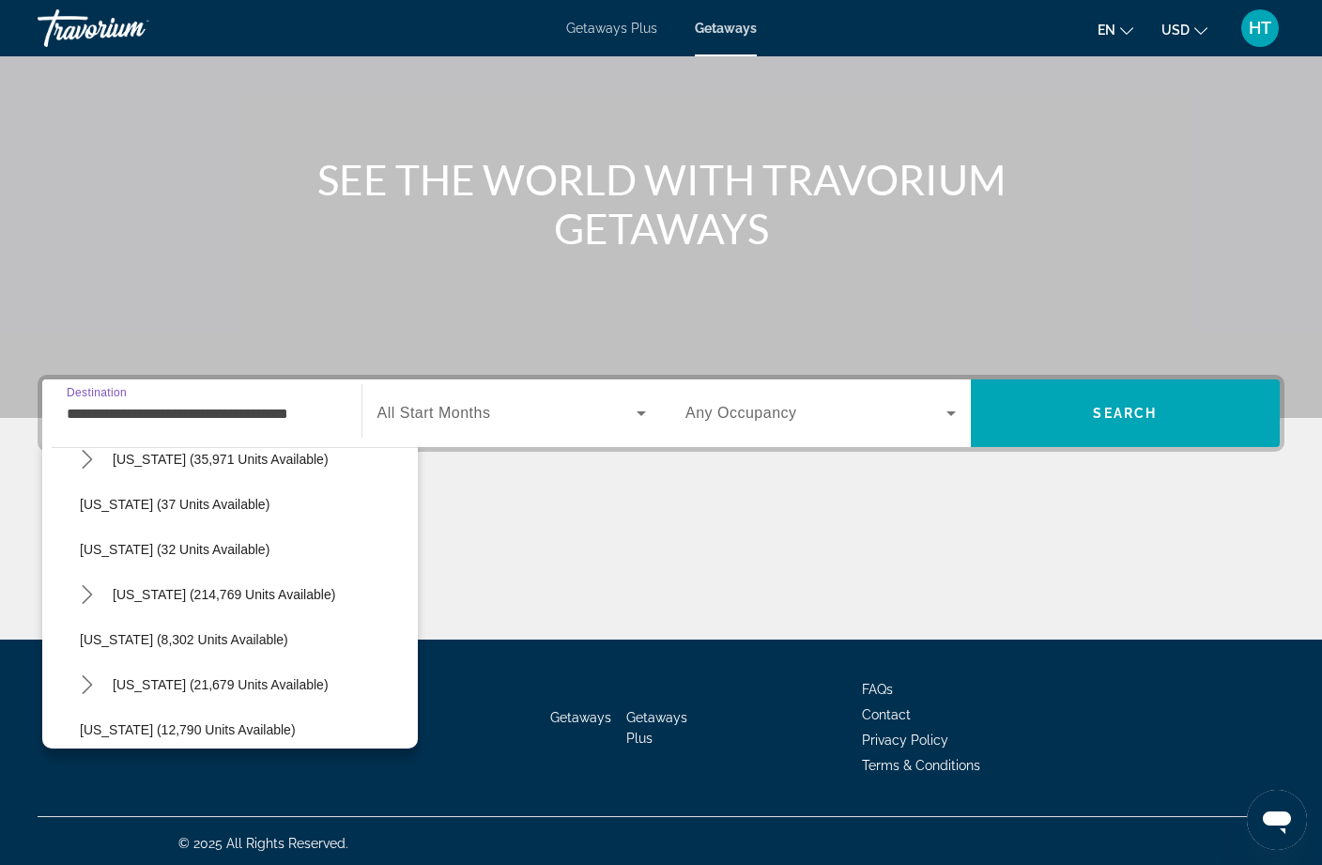
click at [278, 601] on span "[US_STATE] (214,769 units available)" at bounding box center [224, 594] width 223 height 15
type input "**********"
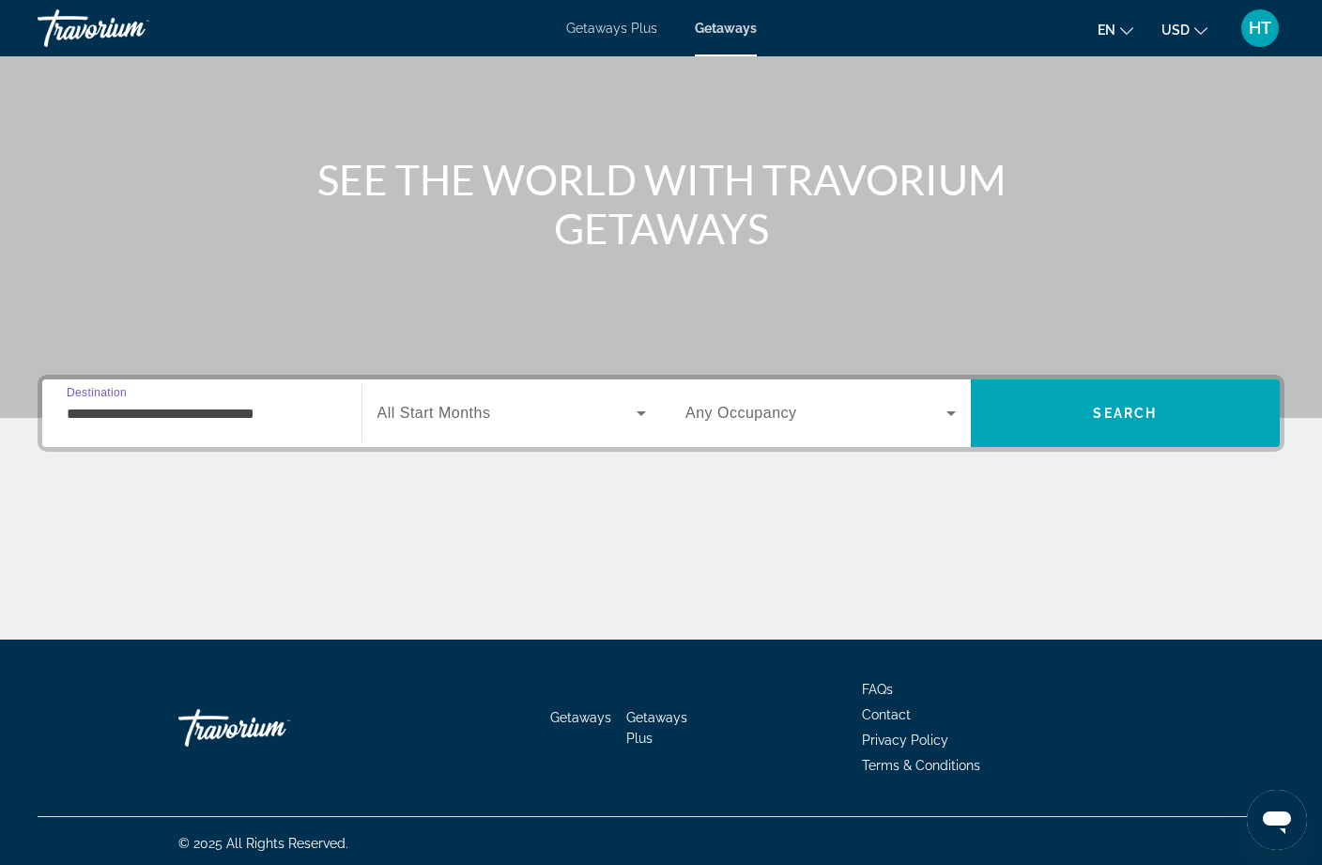
click at [1083, 408] on span "Search" at bounding box center [1126, 413] width 310 height 45
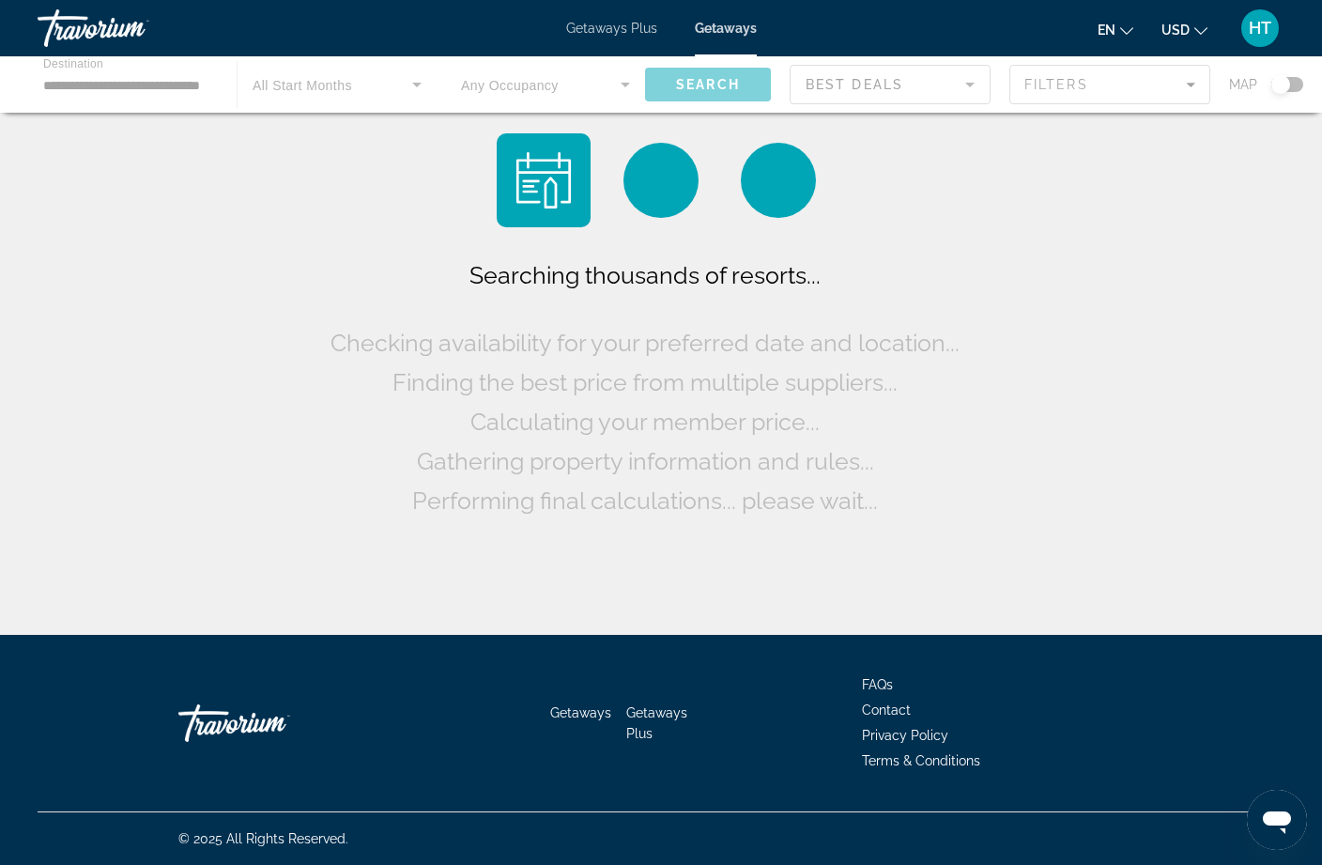
scroll to position [41, 0]
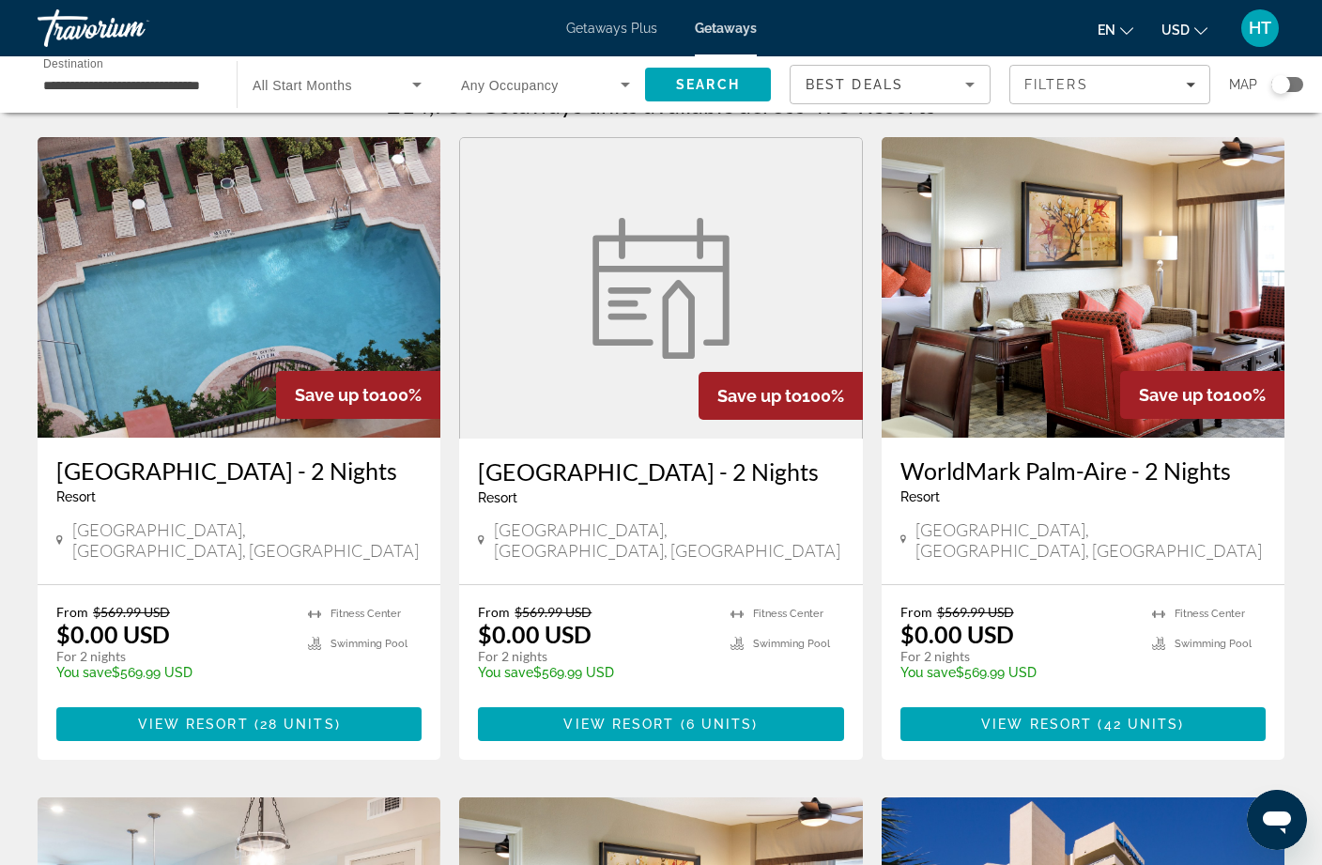
click at [177, 94] on input "**********" at bounding box center [127, 85] width 169 height 23
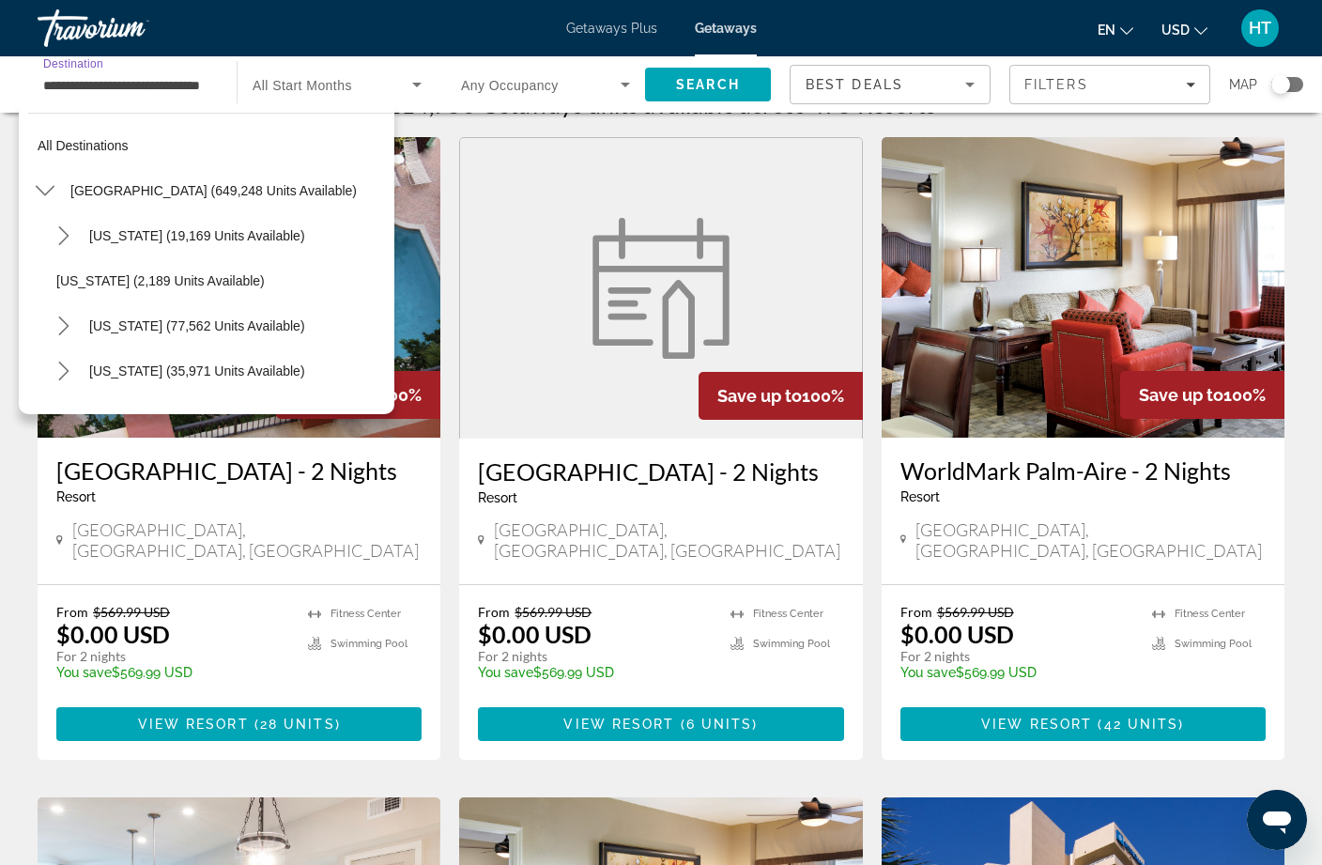
scroll to position [247, 0]
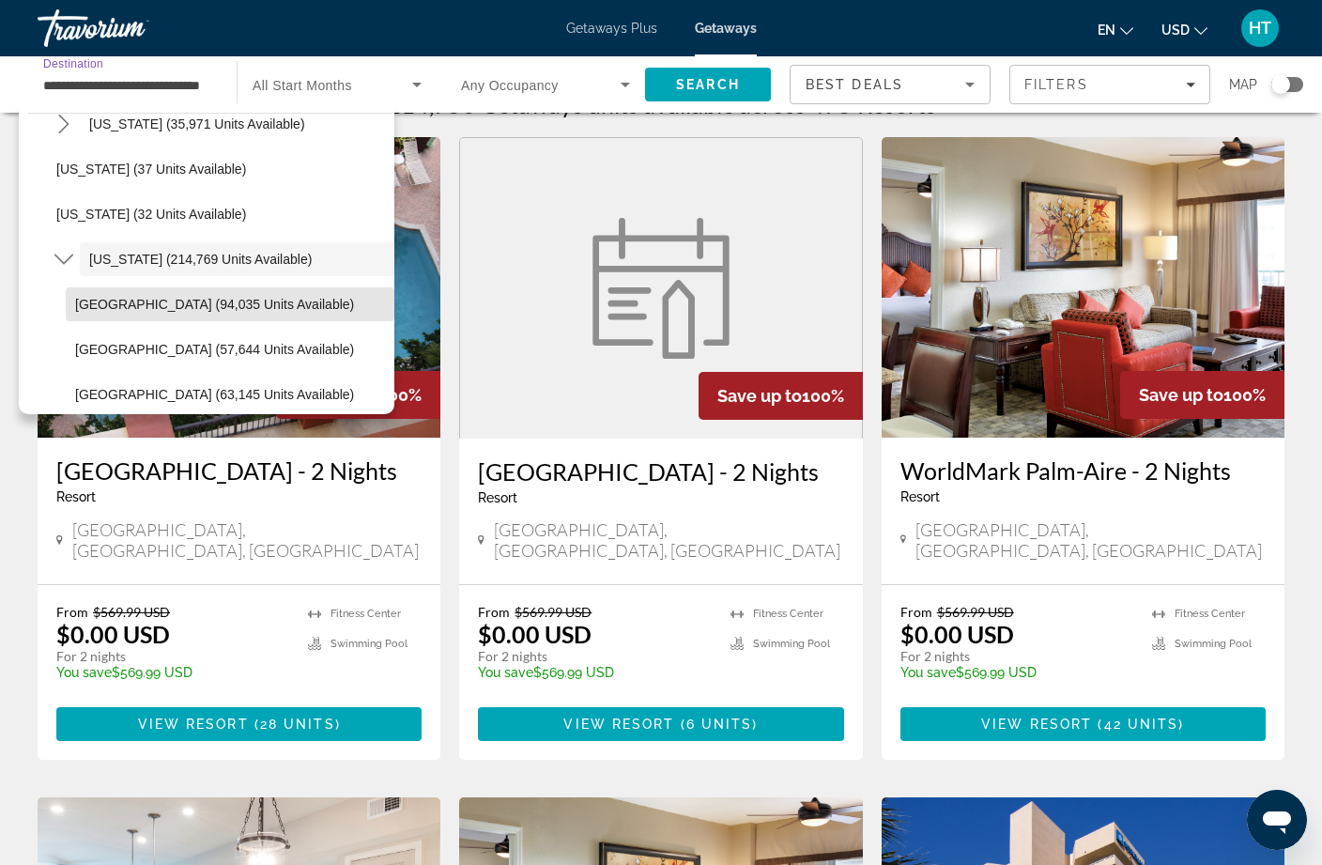
click at [264, 312] on span "Select destination: Orlando & Disney Area (94,035 units available)" at bounding box center [230, 304] width 329 height 45
type input "**********"
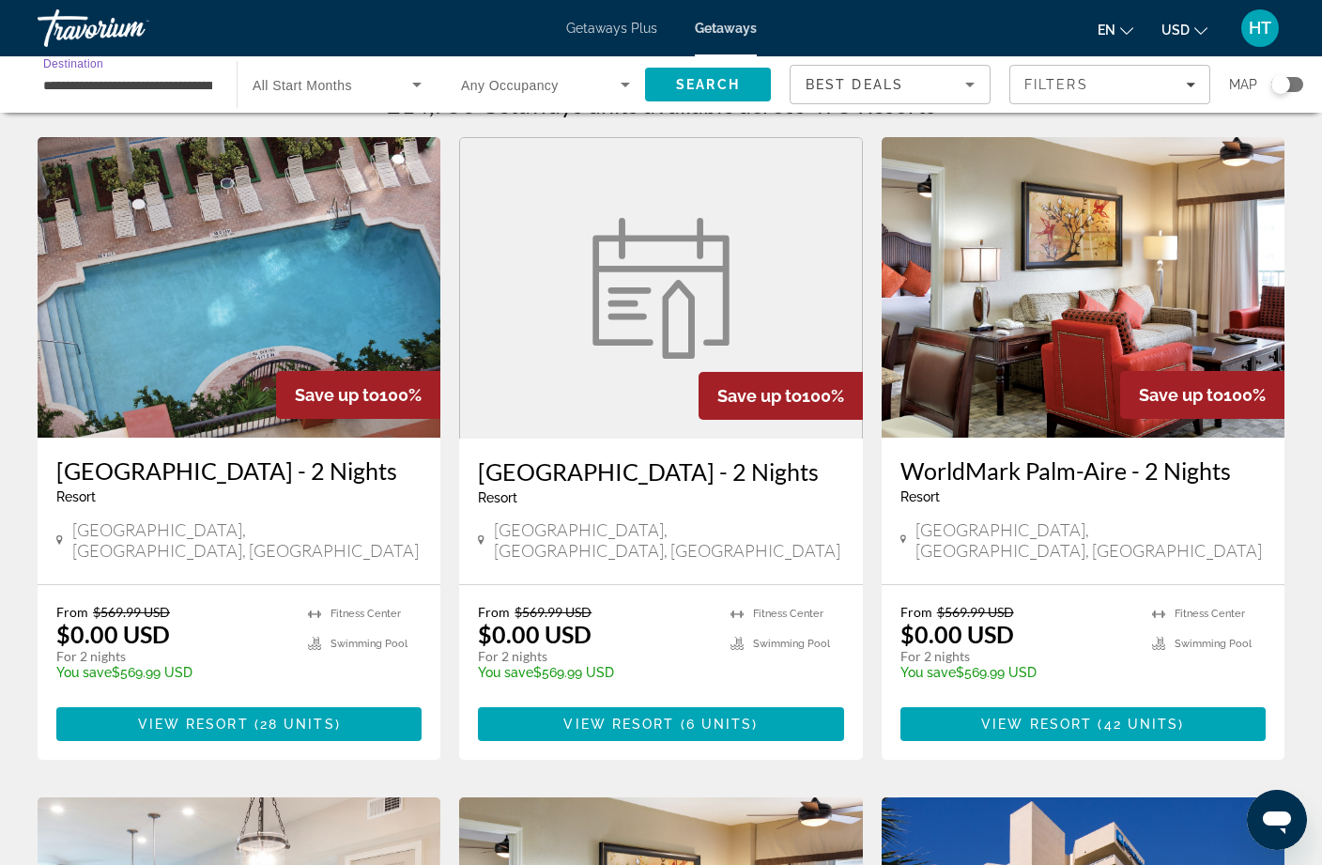
click at [1128, 90] on div "Filters" at bounding box center [1109, 84] width 171 height 15
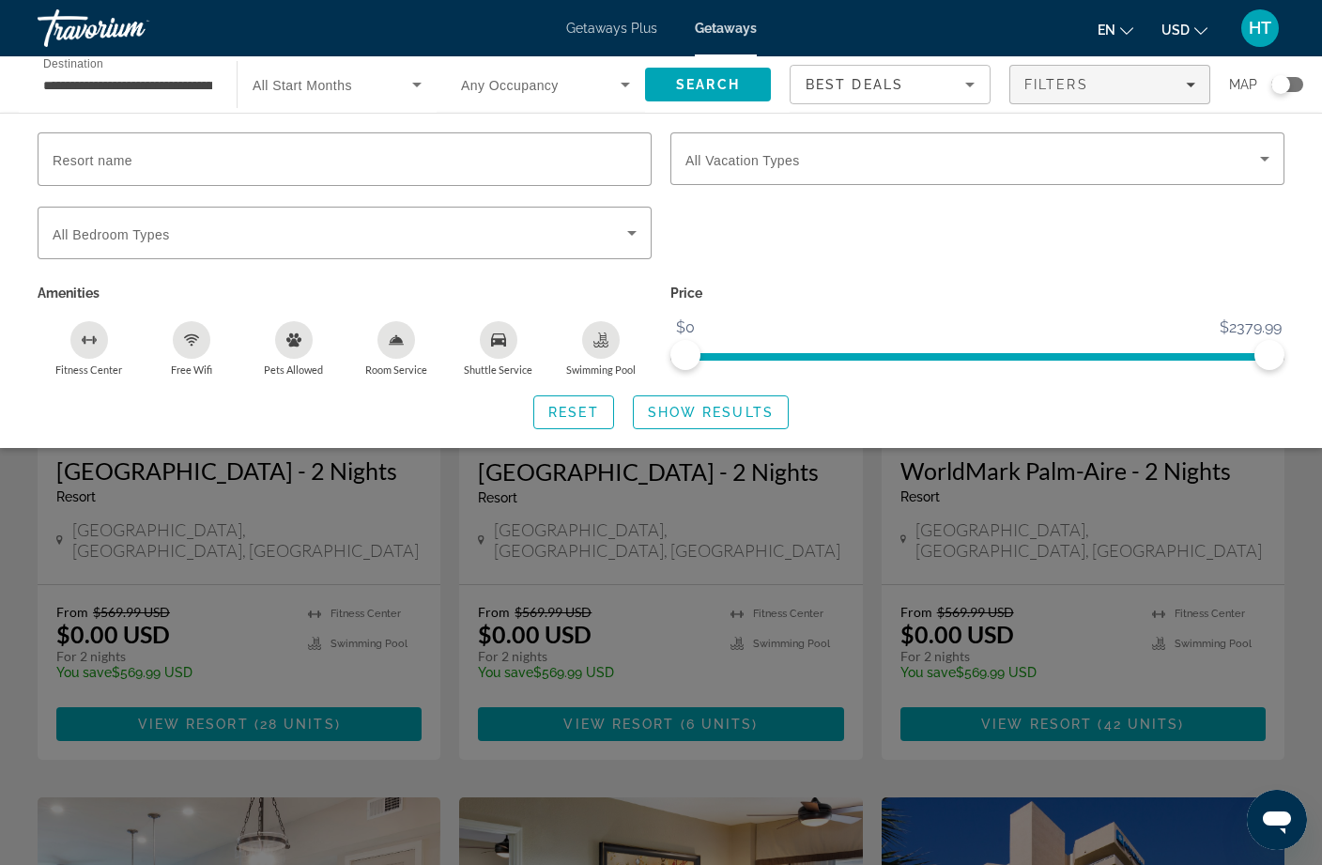
click at [971, 167] on span "Search widget" at bounding box center [972, 158] width 575 height 23
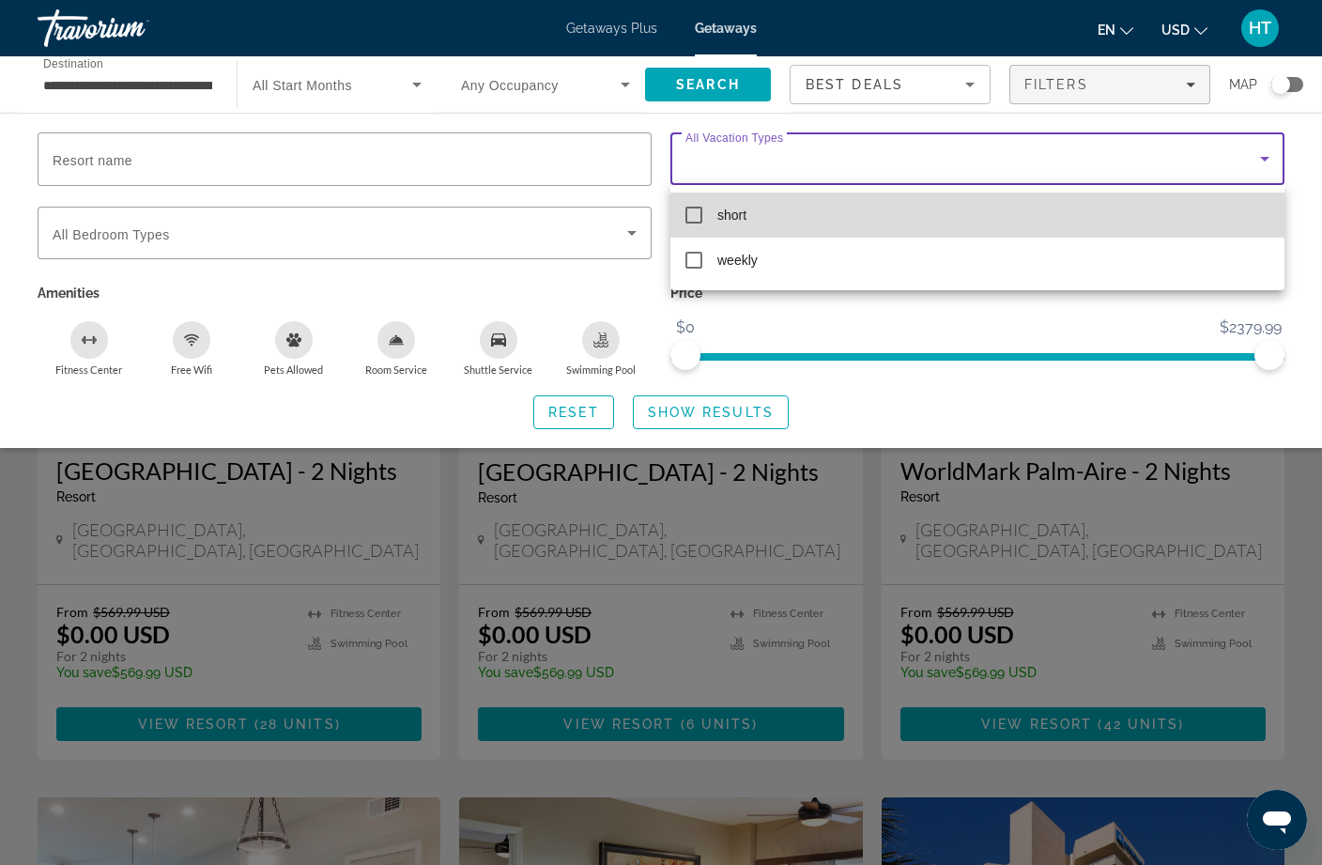
click at [856, 229] on mat-option "short" at bounding box center [977, 215] width 614 height 45
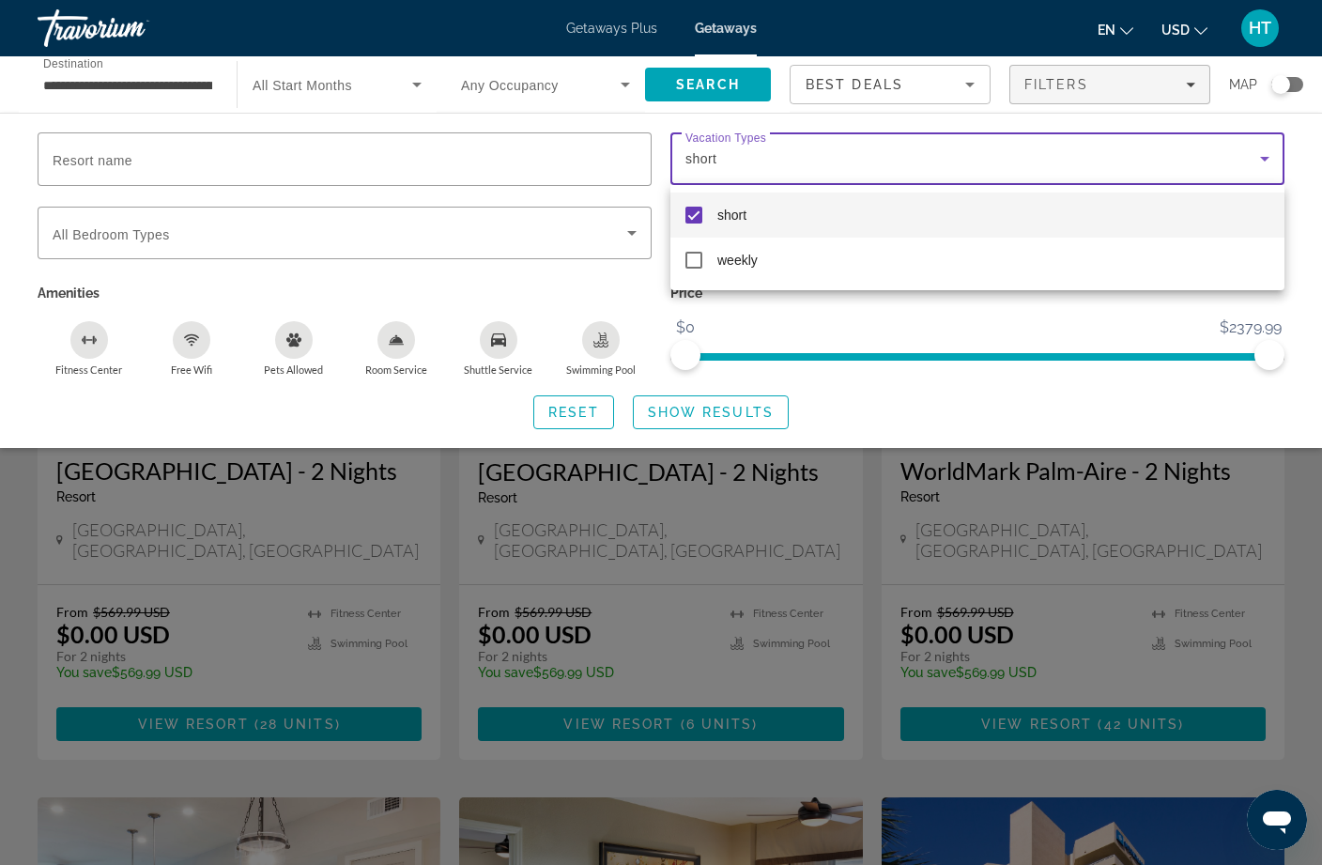
click at [732, 88] on div at bounding box center [661, 432] width 1322 height 865
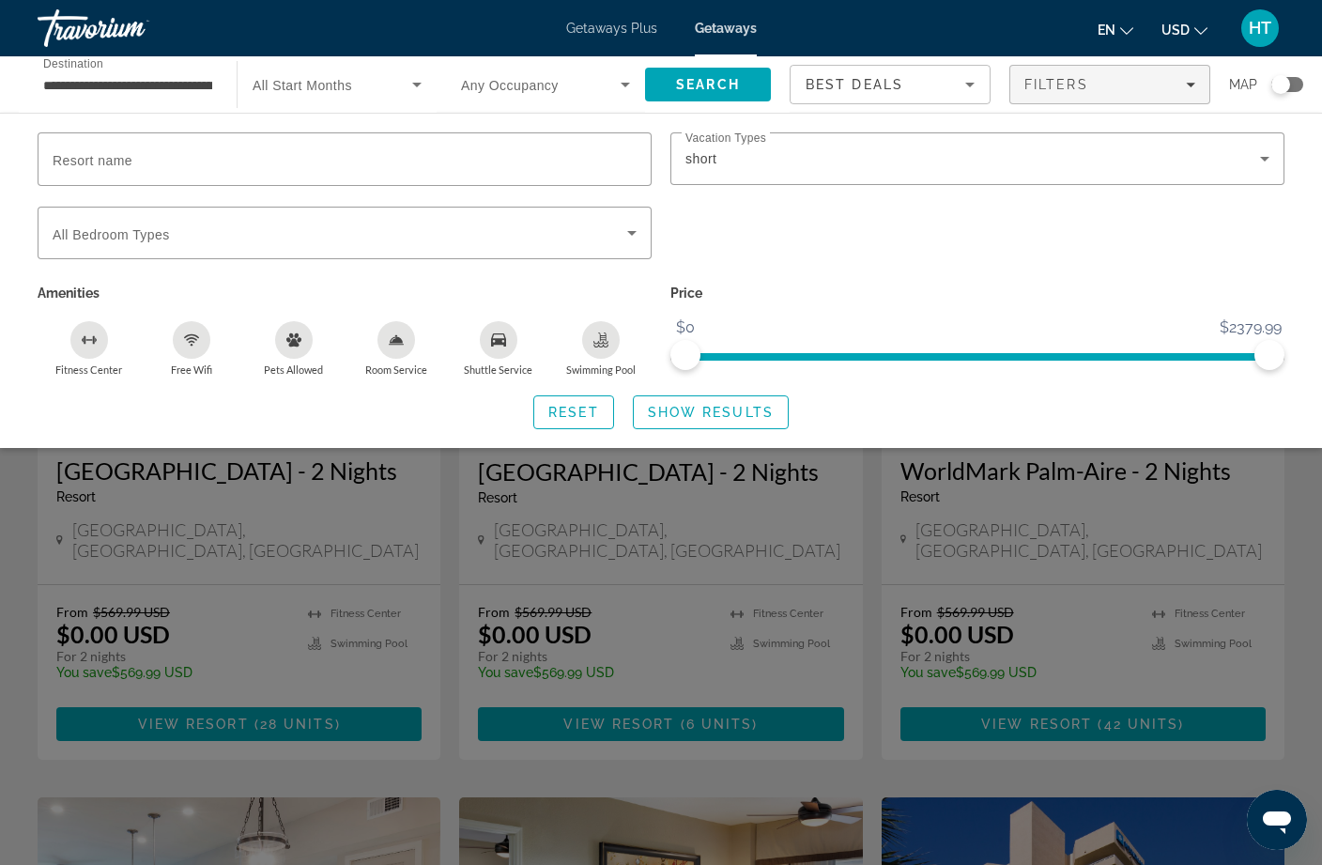
click at [740, 88] on span "Search" at bounding box center [708, 84] width 126 height 45
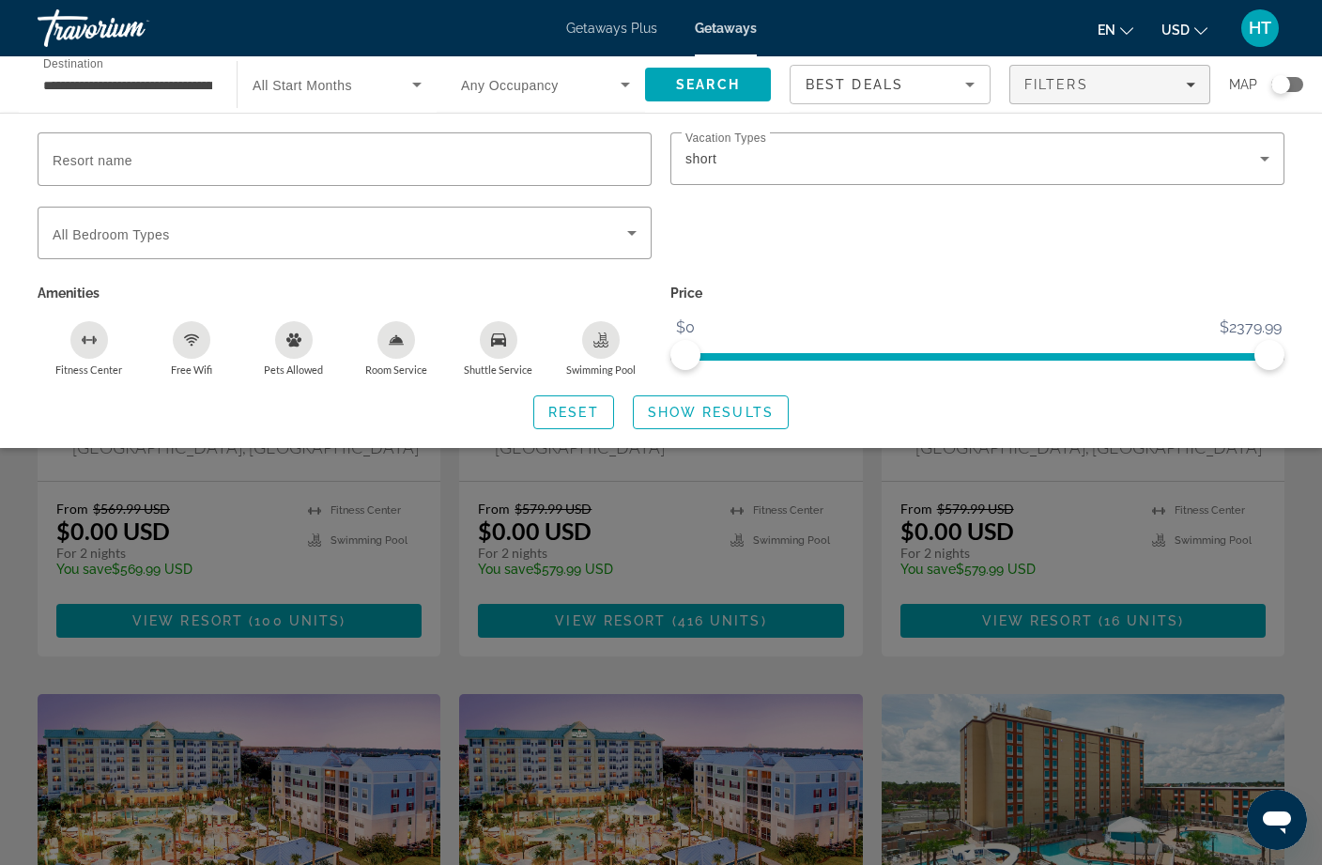
scroll to position [171, 0]
click at [722, 414] on span "Show Results" at bounding box center [711, 412] width 126 height 15
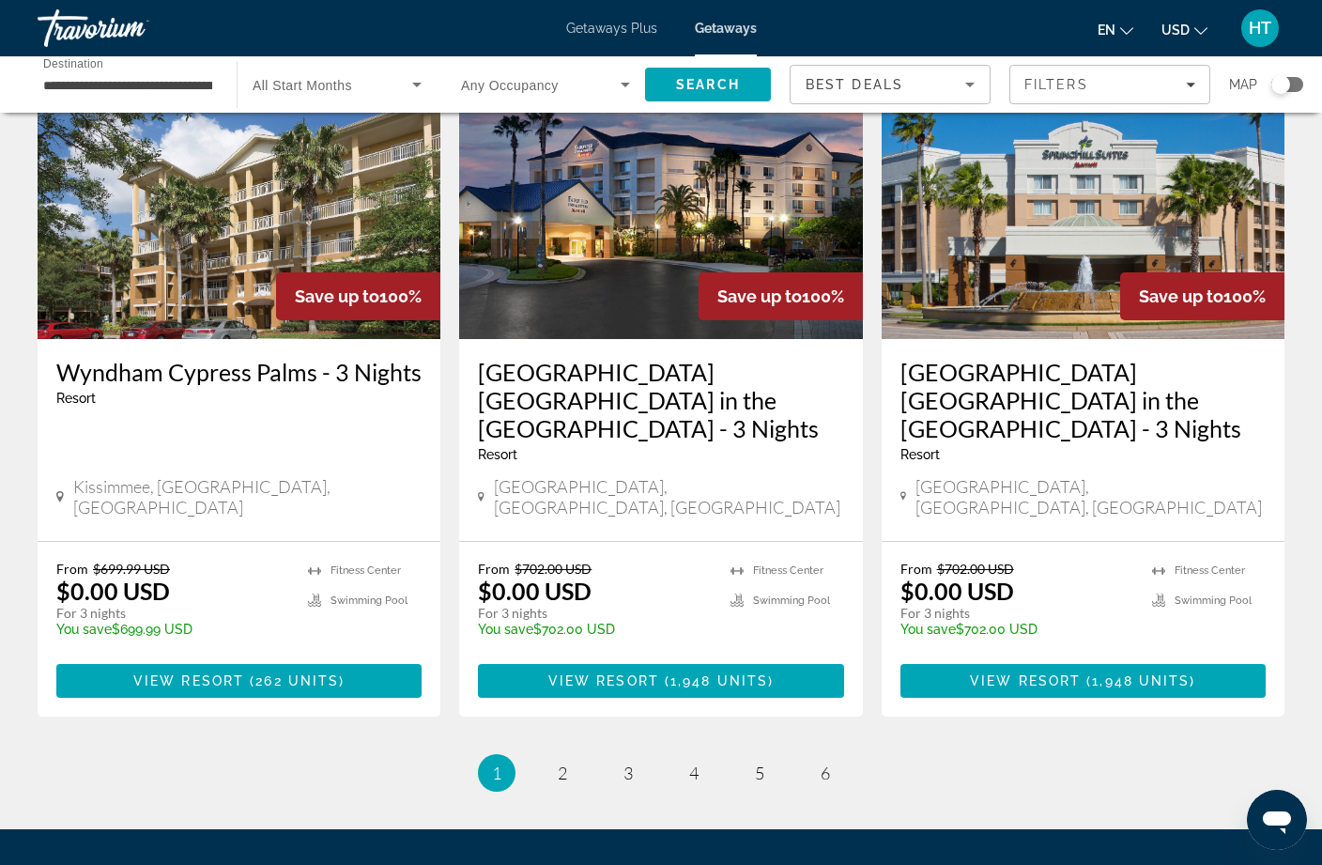
scroll to position [2268, 0]
click at [552, 757] on link "page 2" at bounding box center [563, 773] width 33 height 33
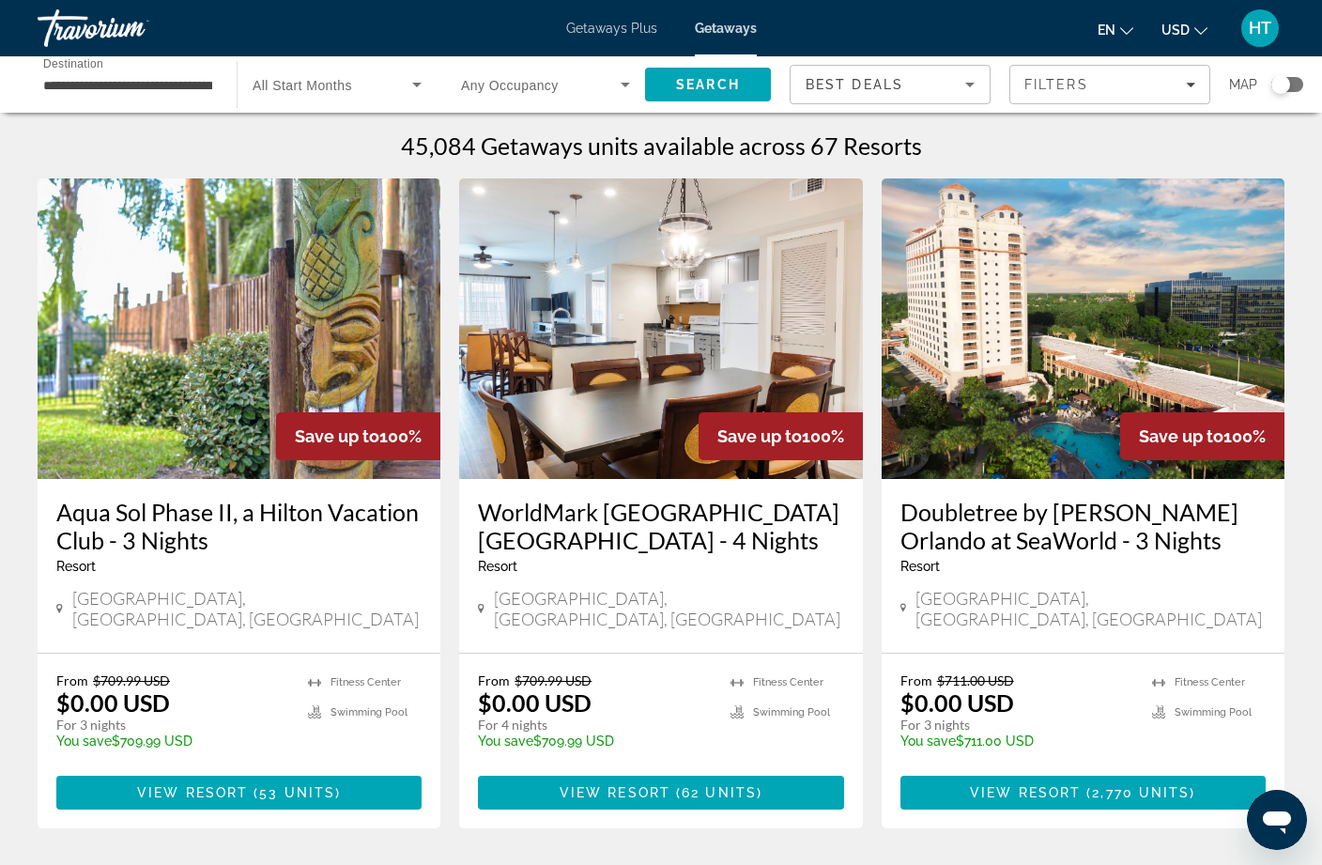
click at [1124, 93] on span "Filters" at bounding box center [1109, 84] width 199 height 45
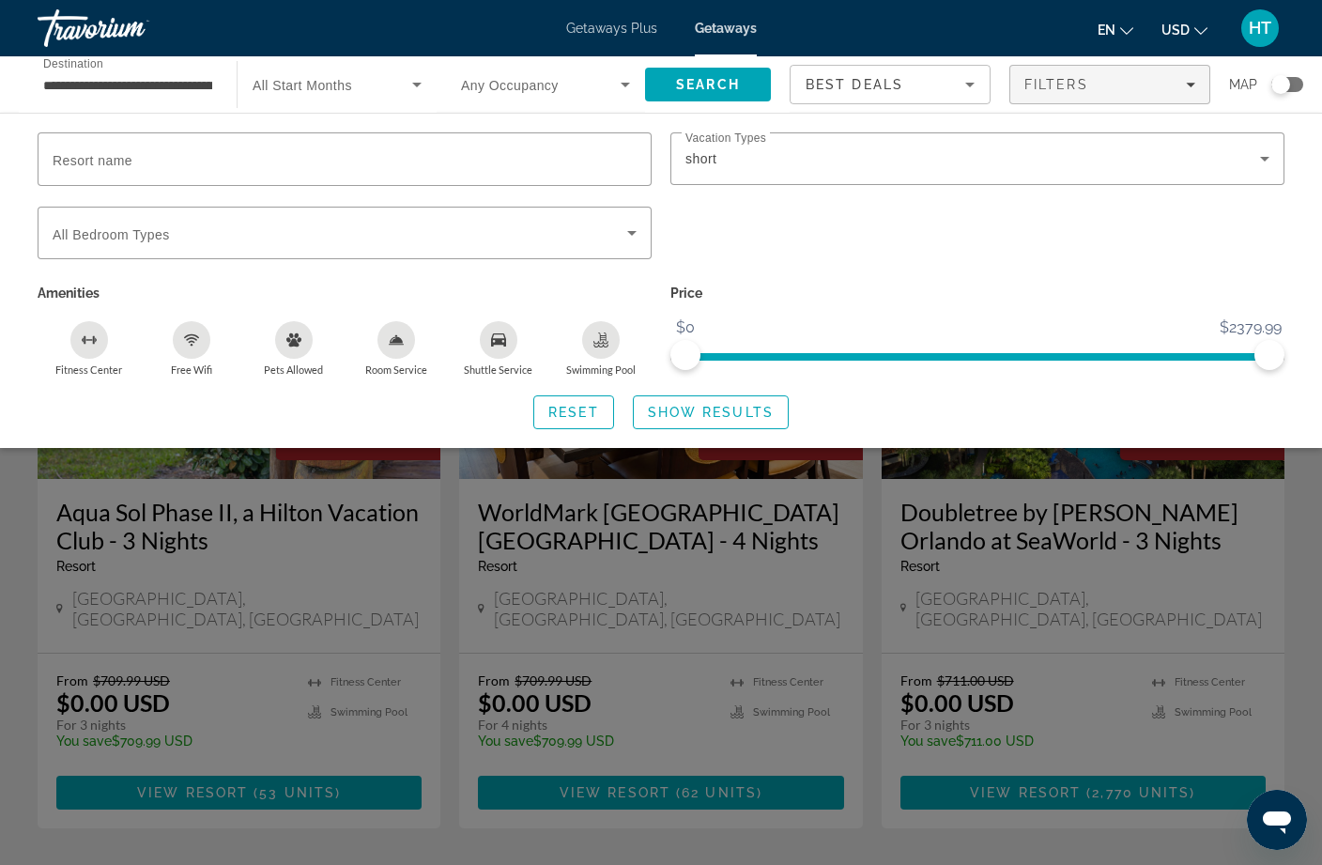
click at [932, 165] on div "short" at bounding box center [972, 158] width 575 height 23
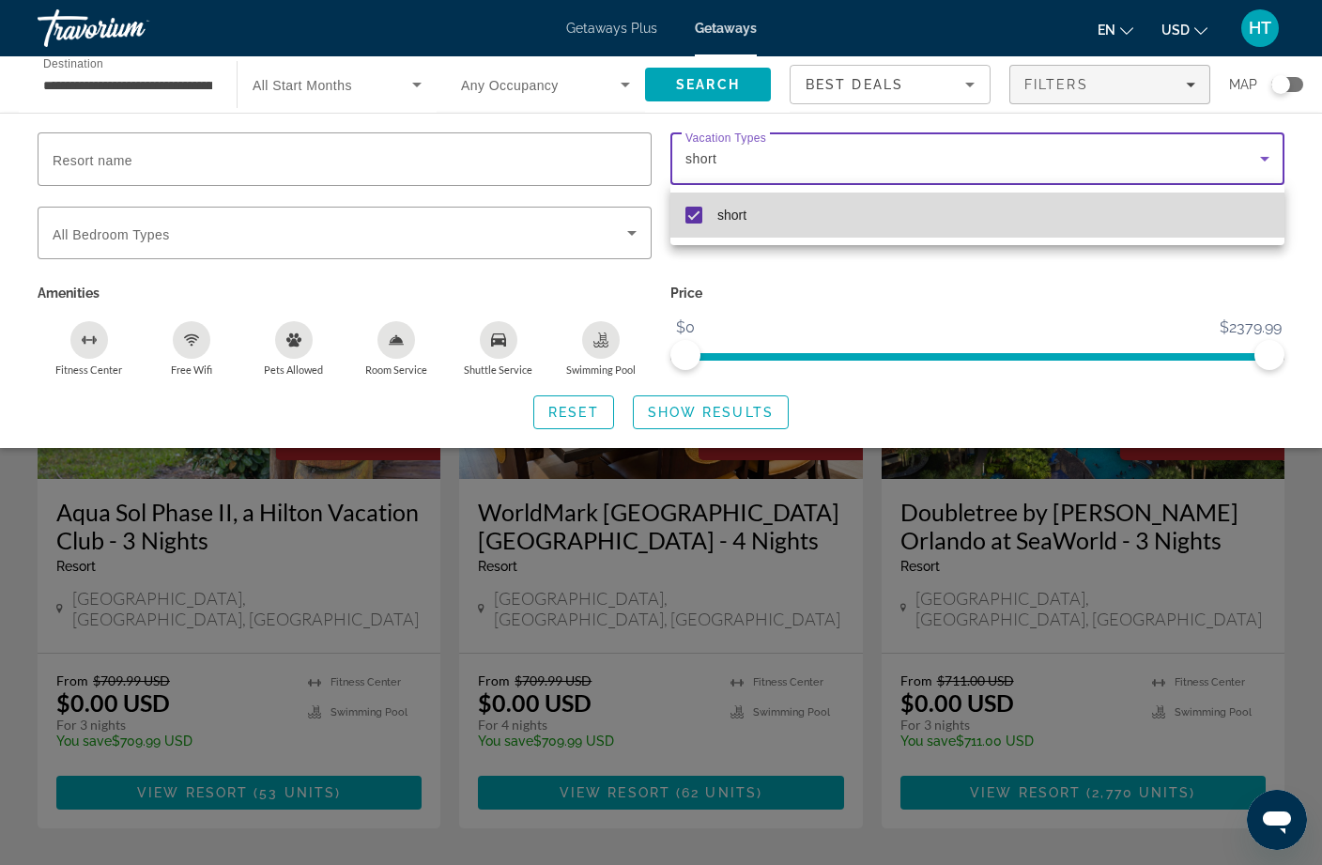
click at [690, 224] on mat-option "short" at bounding box center [977, 215] width 614 height 45
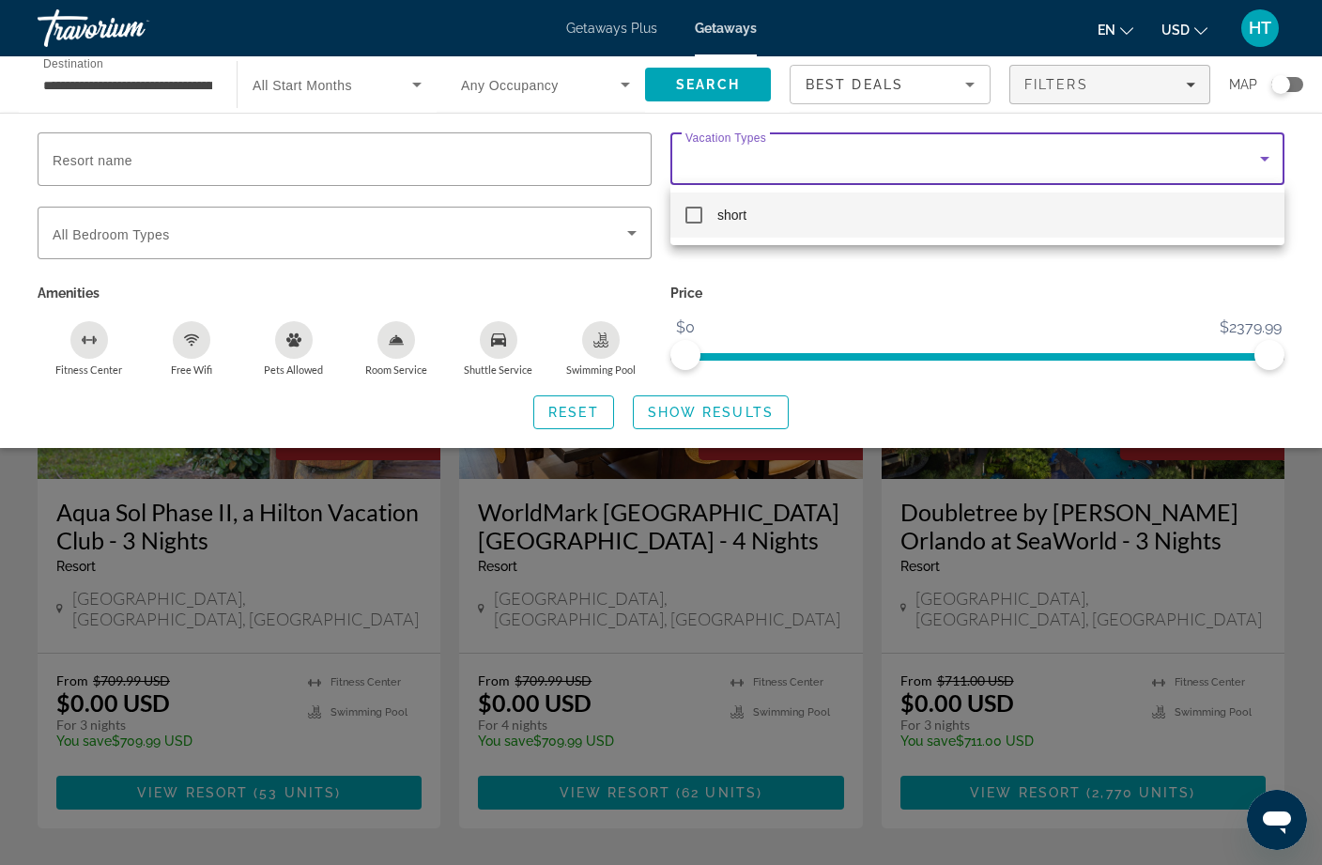
click at [914, 281] on div at bounding box center [661, 432] width 1322 height 865
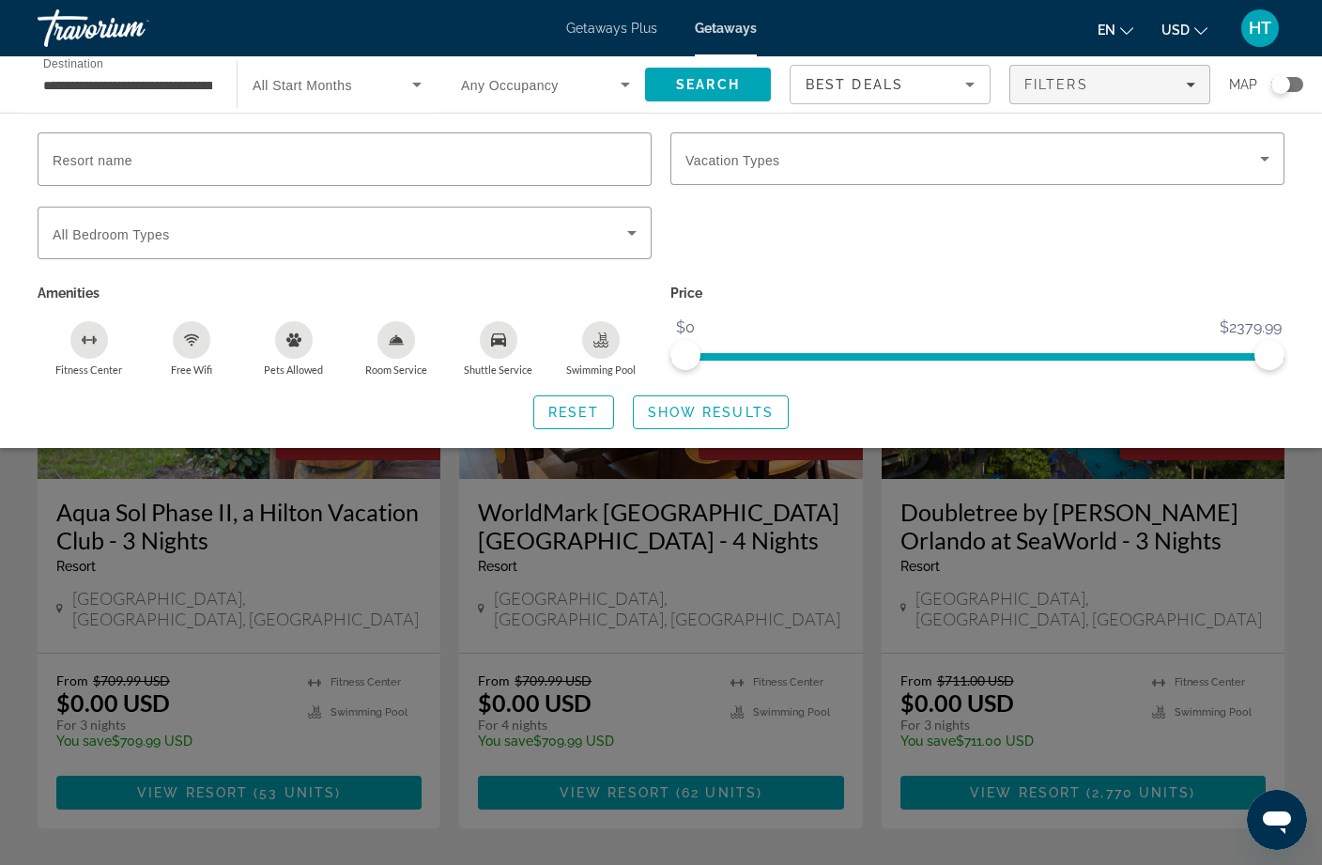
click at [733, 90] on span "Search" at bounding box center [708, 84] width 64 height 15
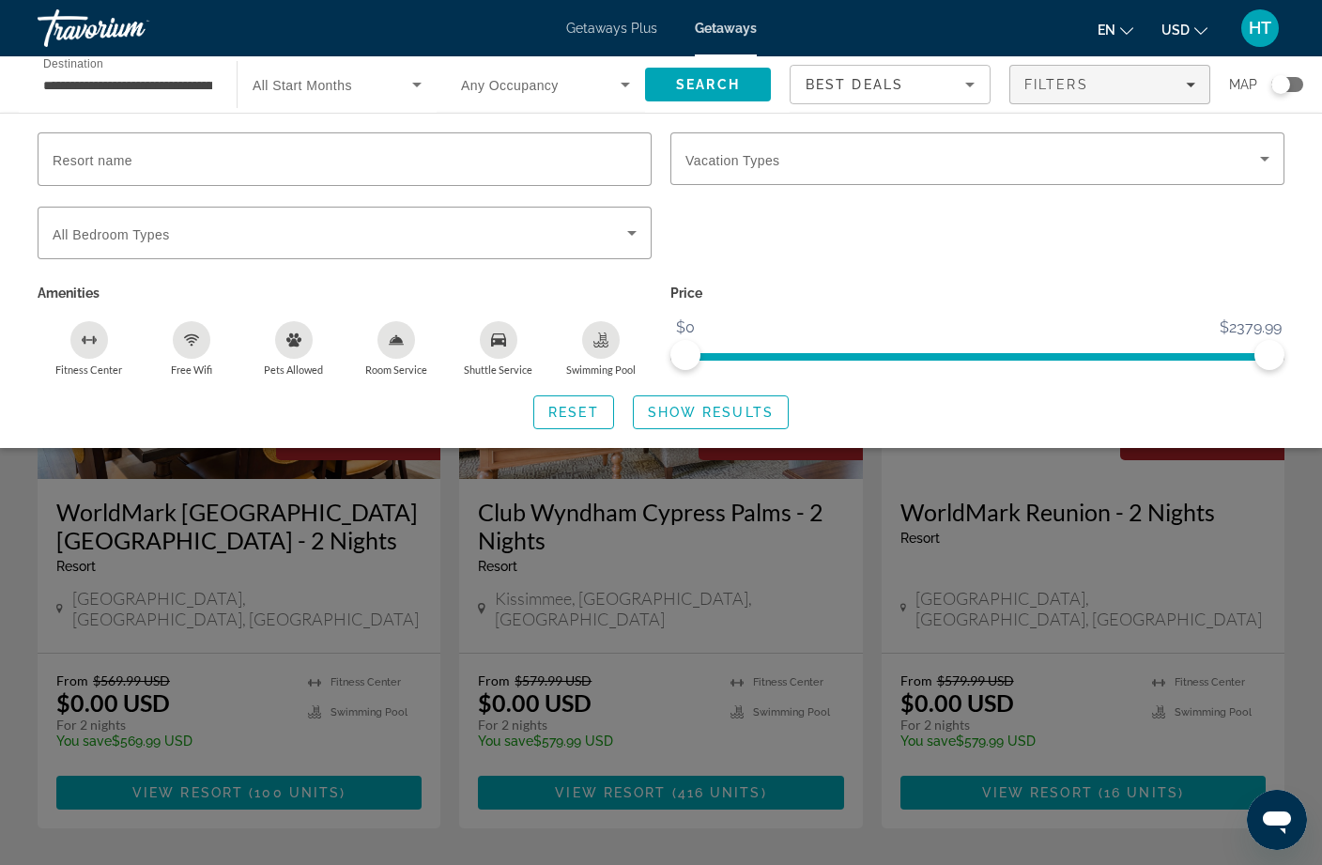
click at [701, 408] on span "Show Results" at bounding box center [711, 412] width 126 height 15
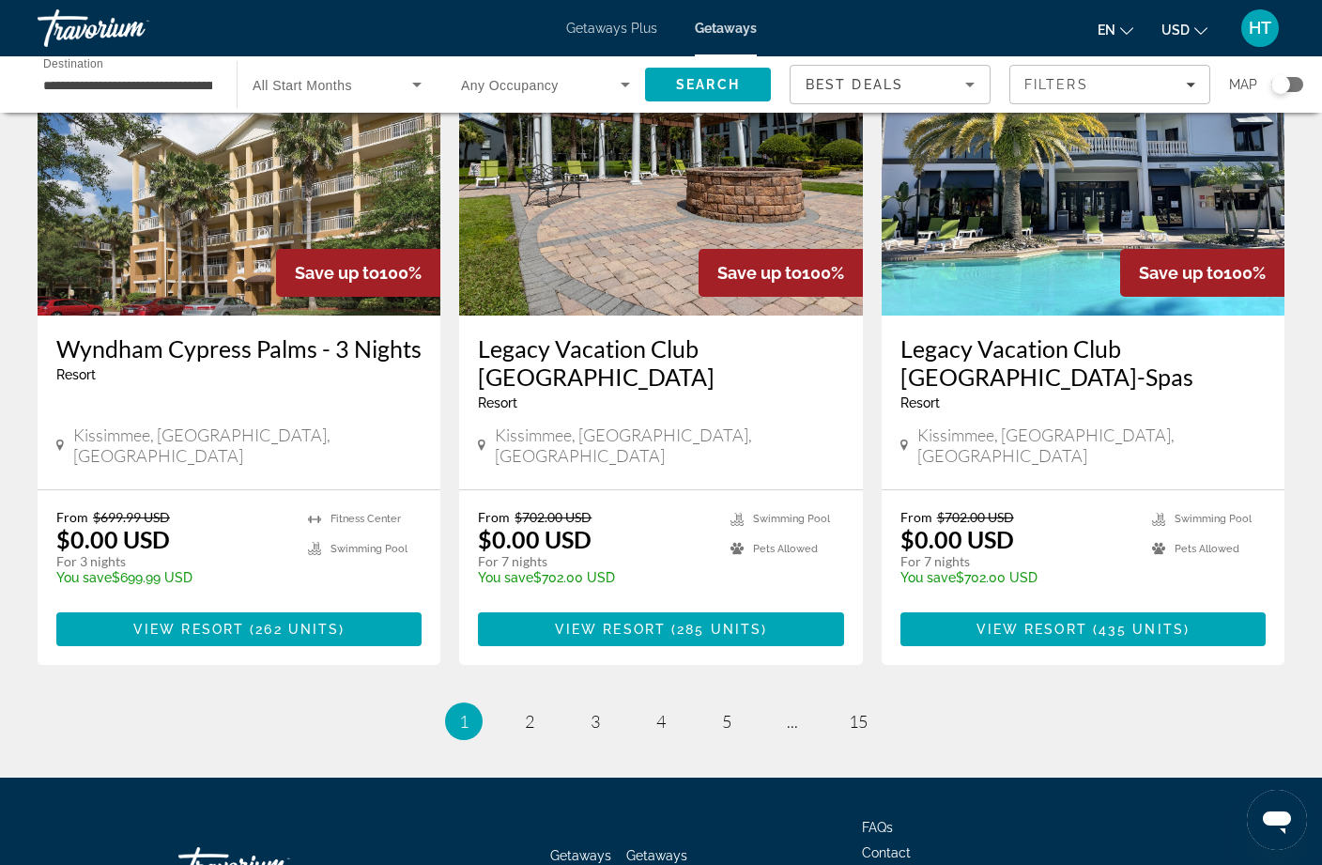
scroll to position [2287, 0]
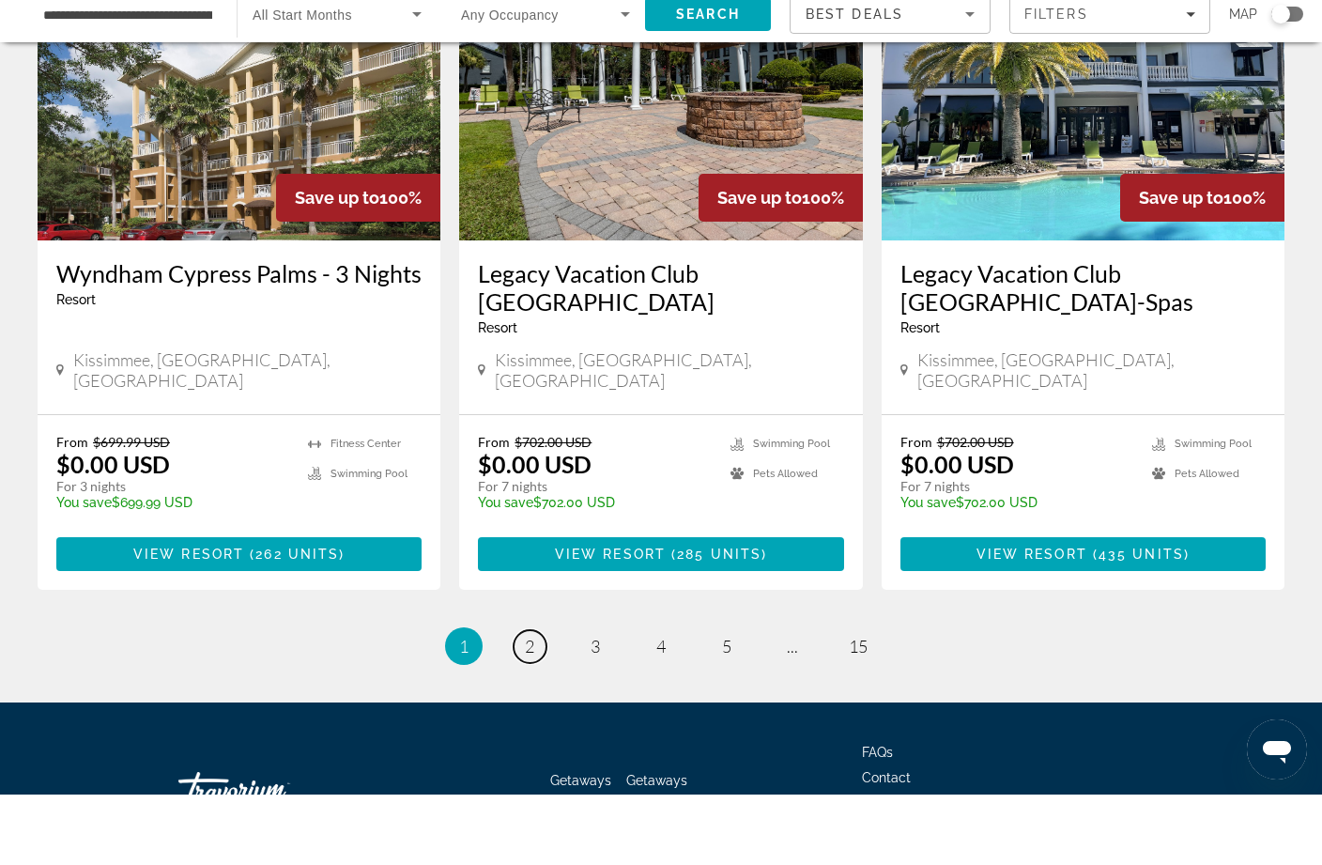
click at [527, 701] on link "page 2" at bounding box center [530, 717] width 33 height 33
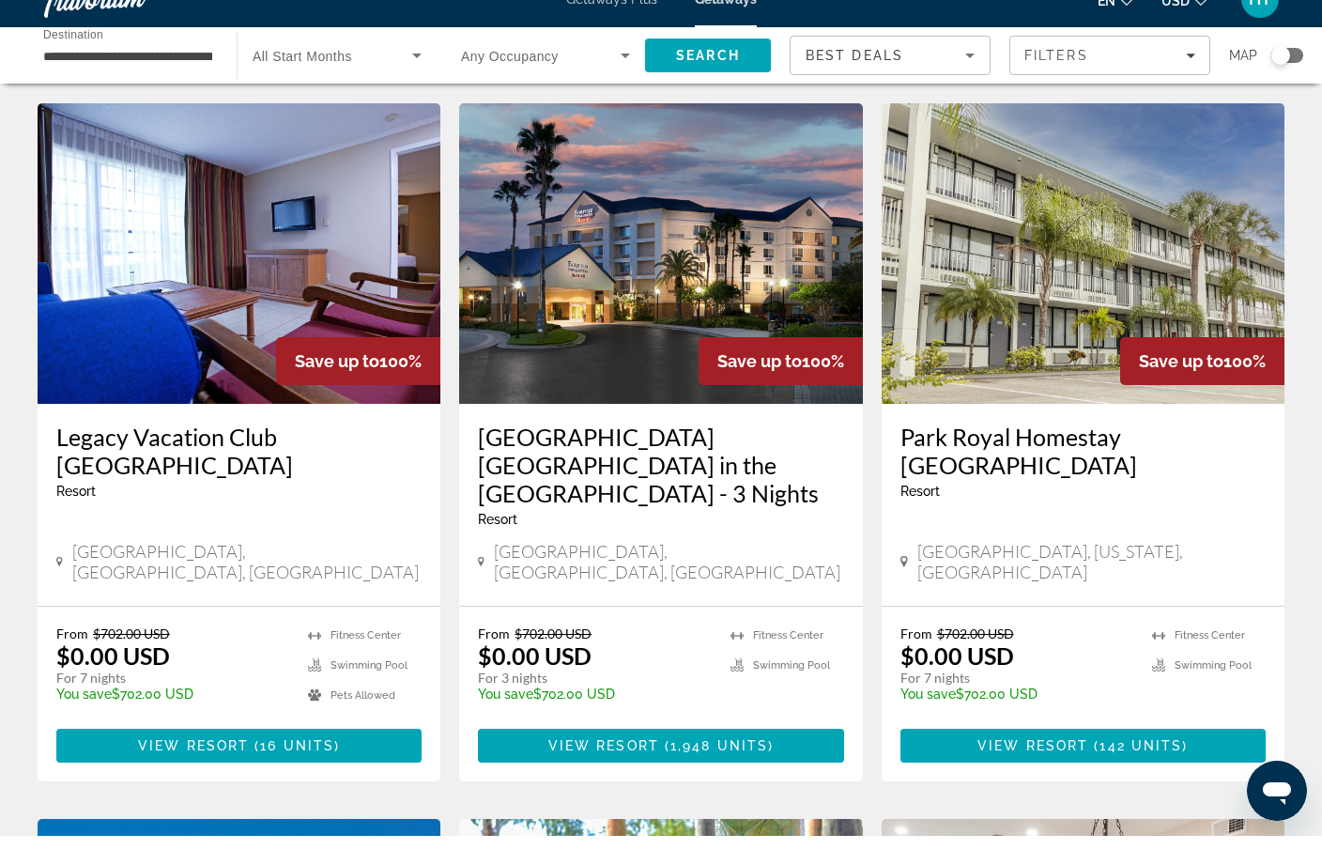
click at [589, 73] on span "Search widget" at bounding box center [541, 84] width 160 height 23
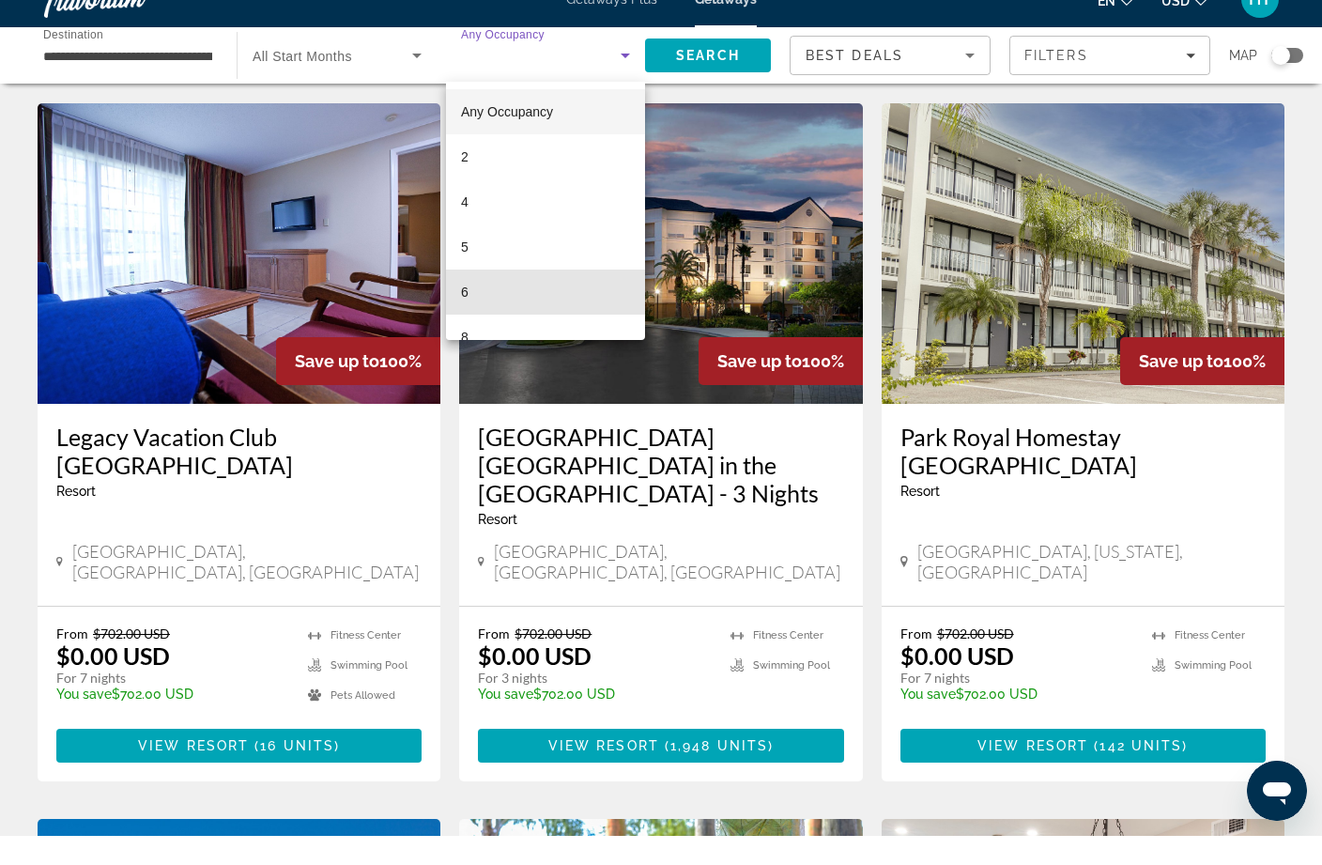
click at [481, 299] on mat-option "6" at bounding box center [545, 321] width 199 height 45
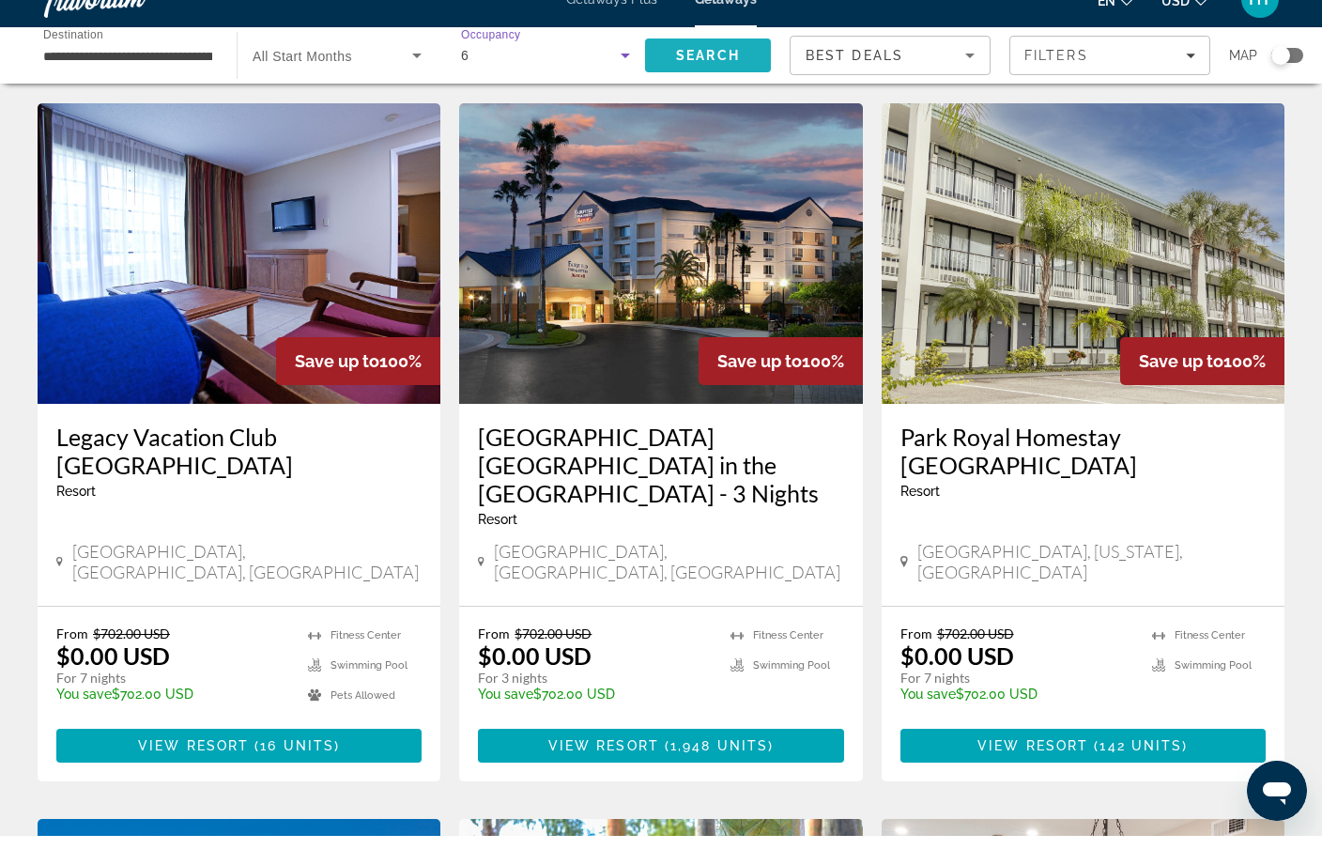
click at [729, 77] on span "Search" at bounding box center [708, 84] width 64 height 15
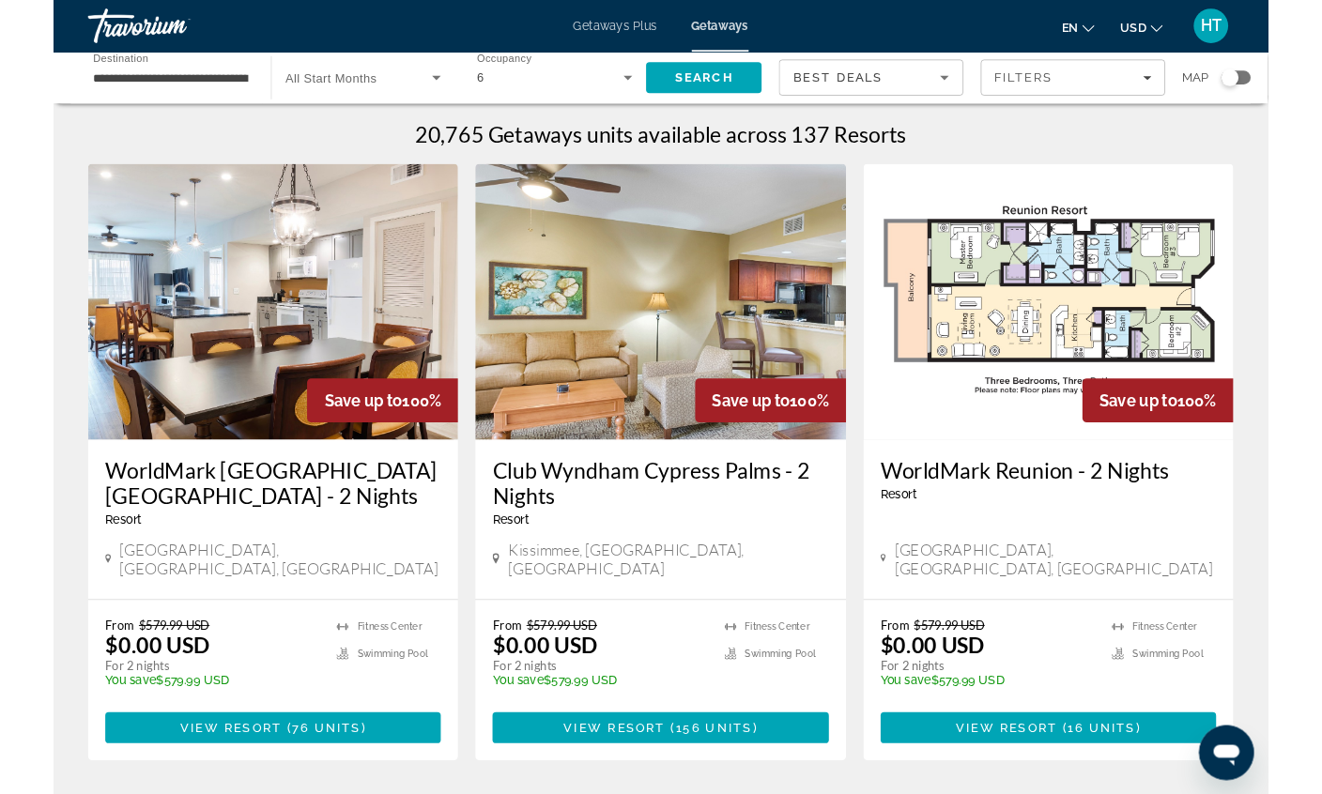
scroll to position [75, 0]
